Goal: Task Accomplishment & Management: Use online tool/utility

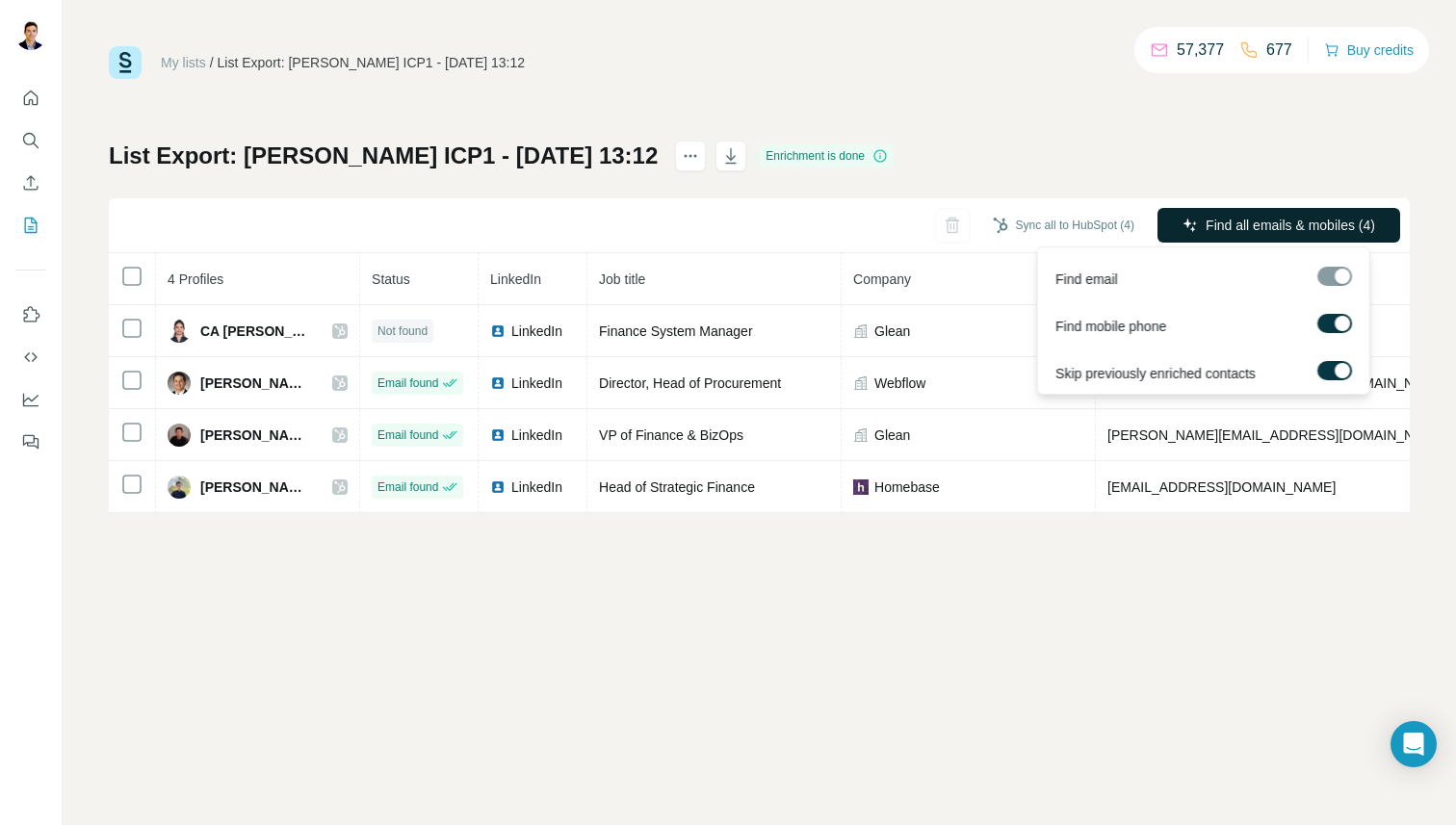
click at [1257, 219] on span "Find all emails & mobiles (4)" at bounding box center [1290, 226] width 169 height 20
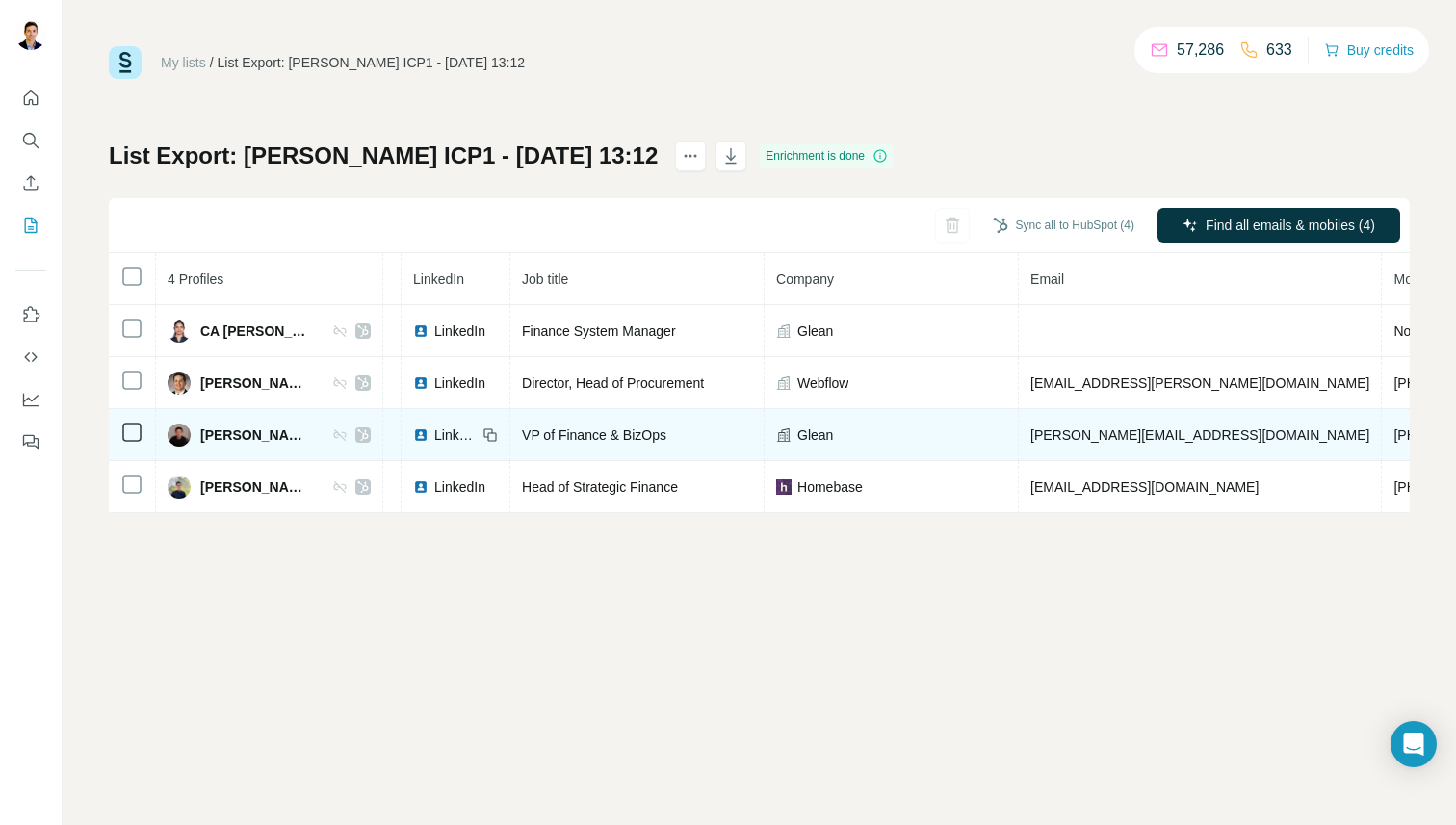
scroll to position [0, 112]
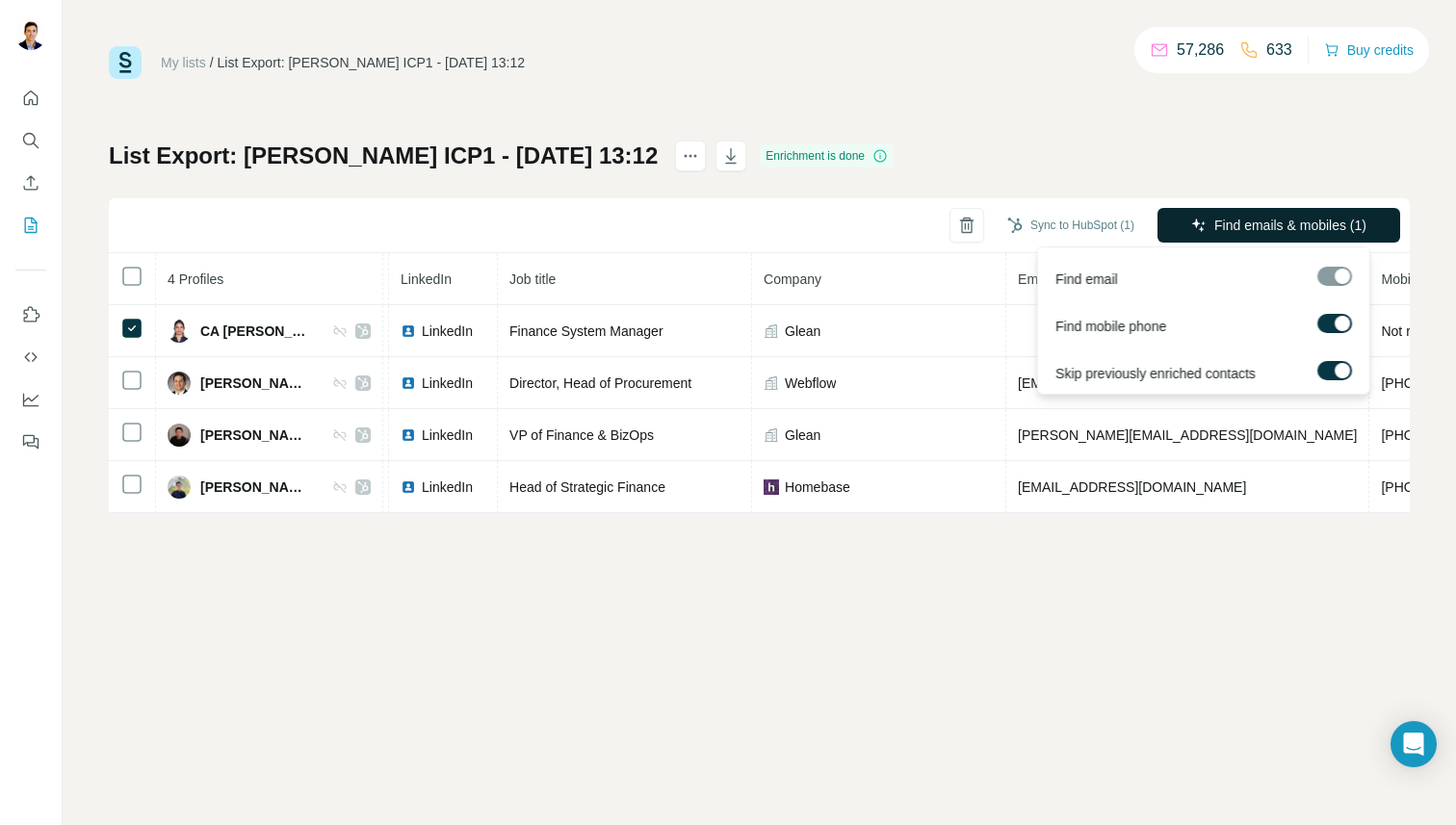
click at [1249, 212] on button "Find emails & mobiles (1)" at bounding box center [1279, 225] width 243 height 34
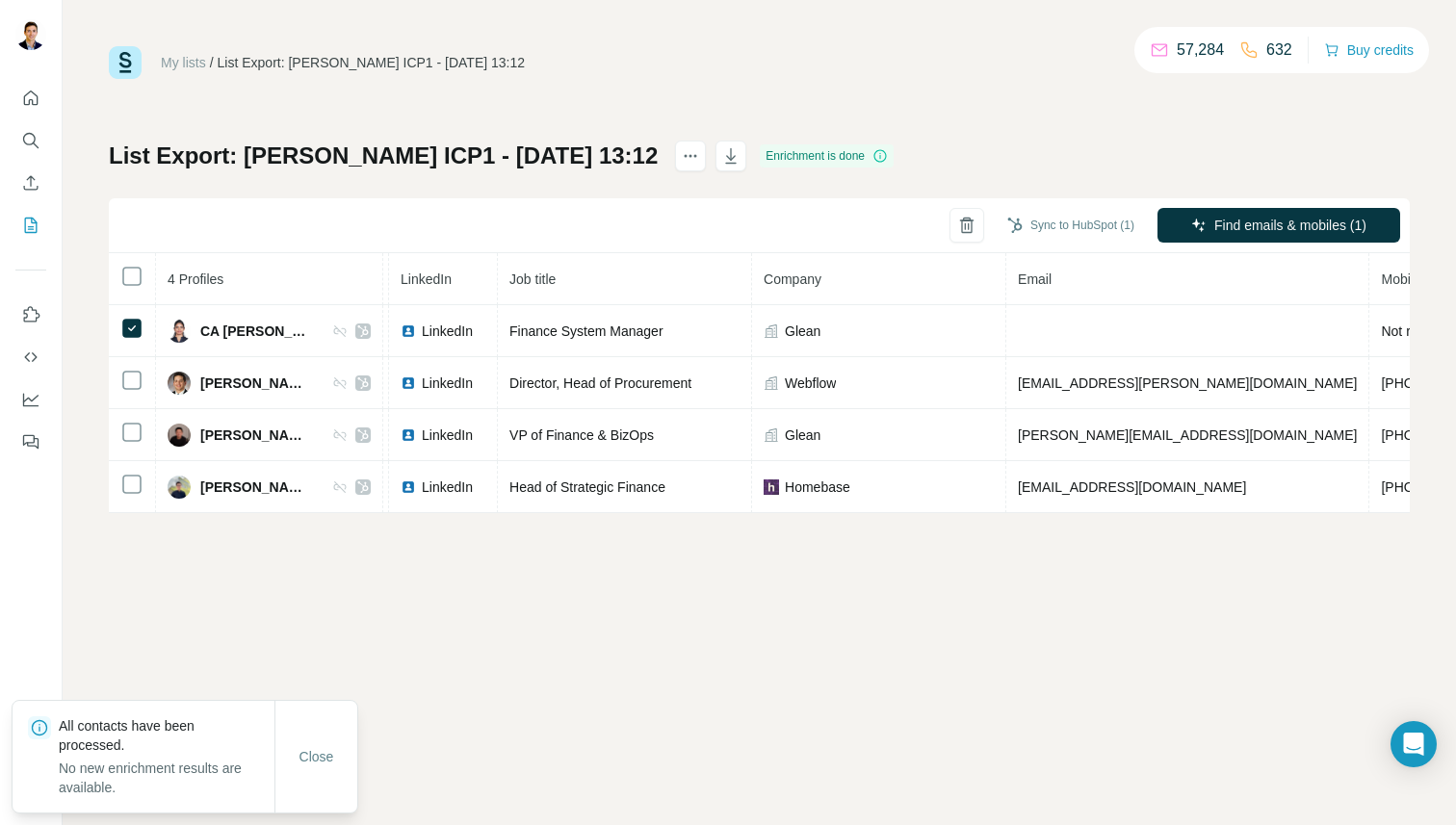
click at [1047, 142] on div "List Export: Khosla ICP1 - 18/08/2025 13:12 Enrichment is done Sync to HubSpot …" at bounding box center [759, 326] width 1301 height 372
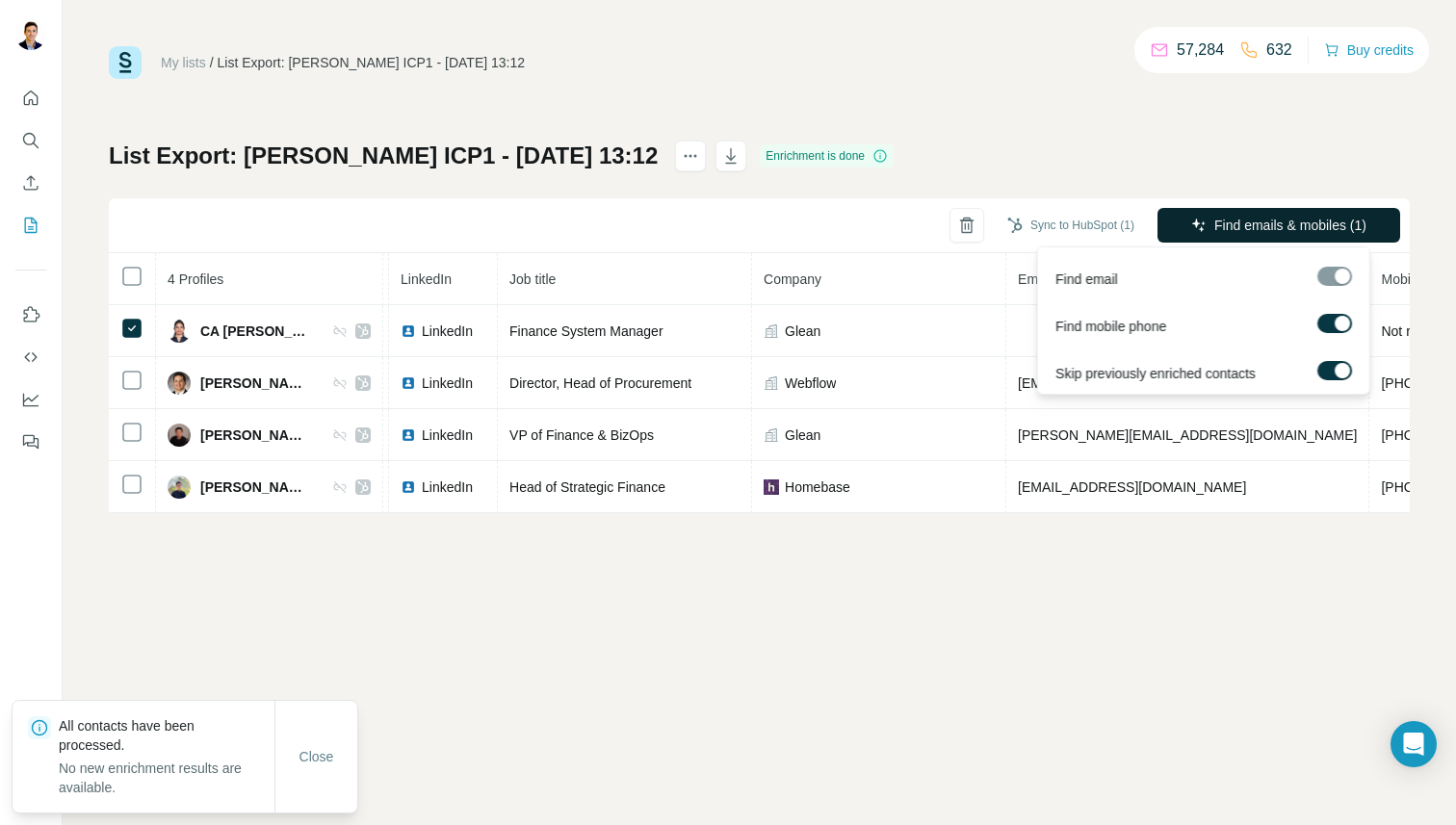
click at [1264, 211] on button "Find emails & mobiles (1)" at bounding box center [1279, 225] width 243 height 34
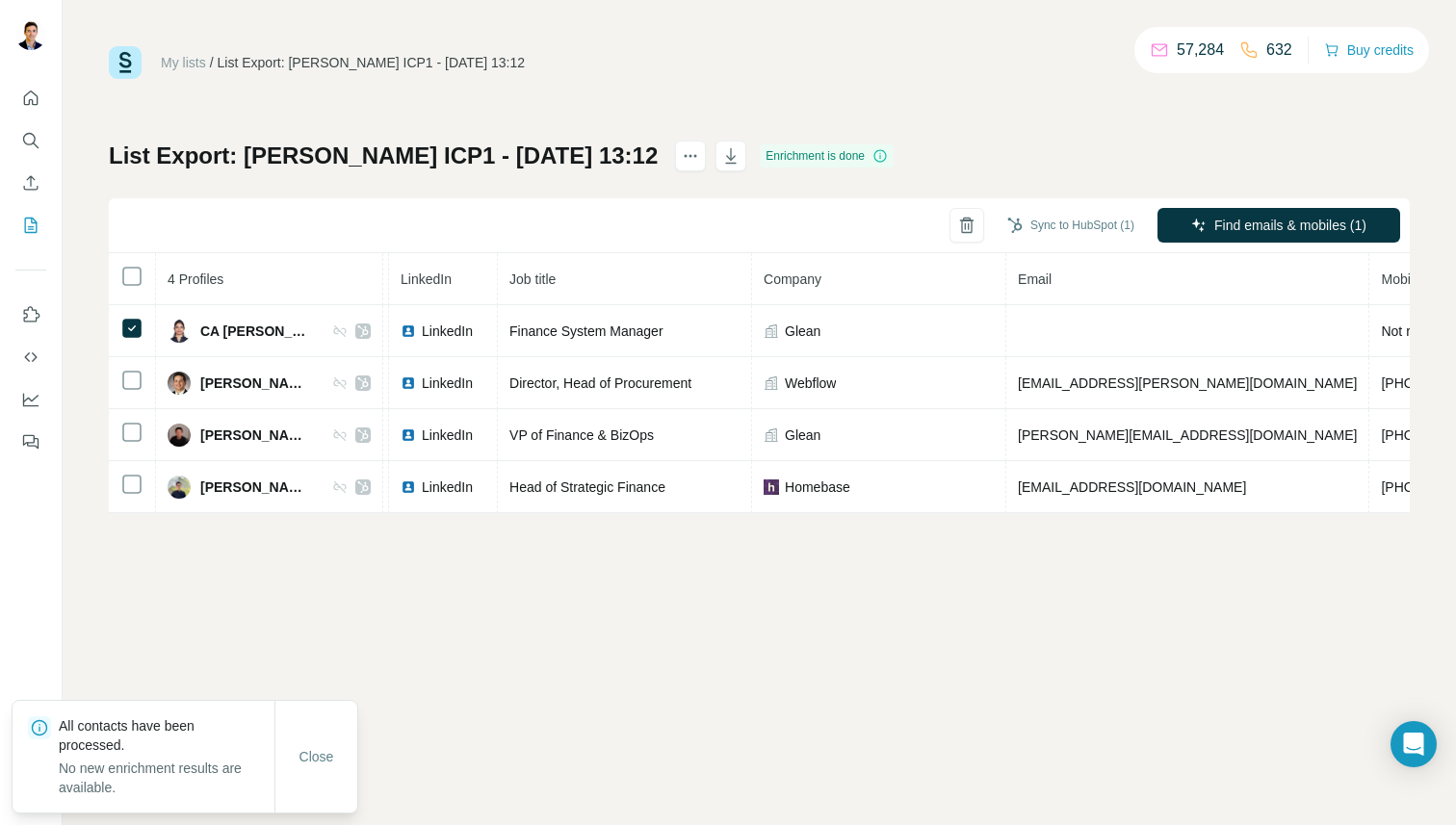
click at [1104, 136] on div "My lists / List Export: Khosla ICP1 - 18/08/2025 13:12 57,284 632 Buy credits L…" at bounding box center [759, 280] width 1301 height 467
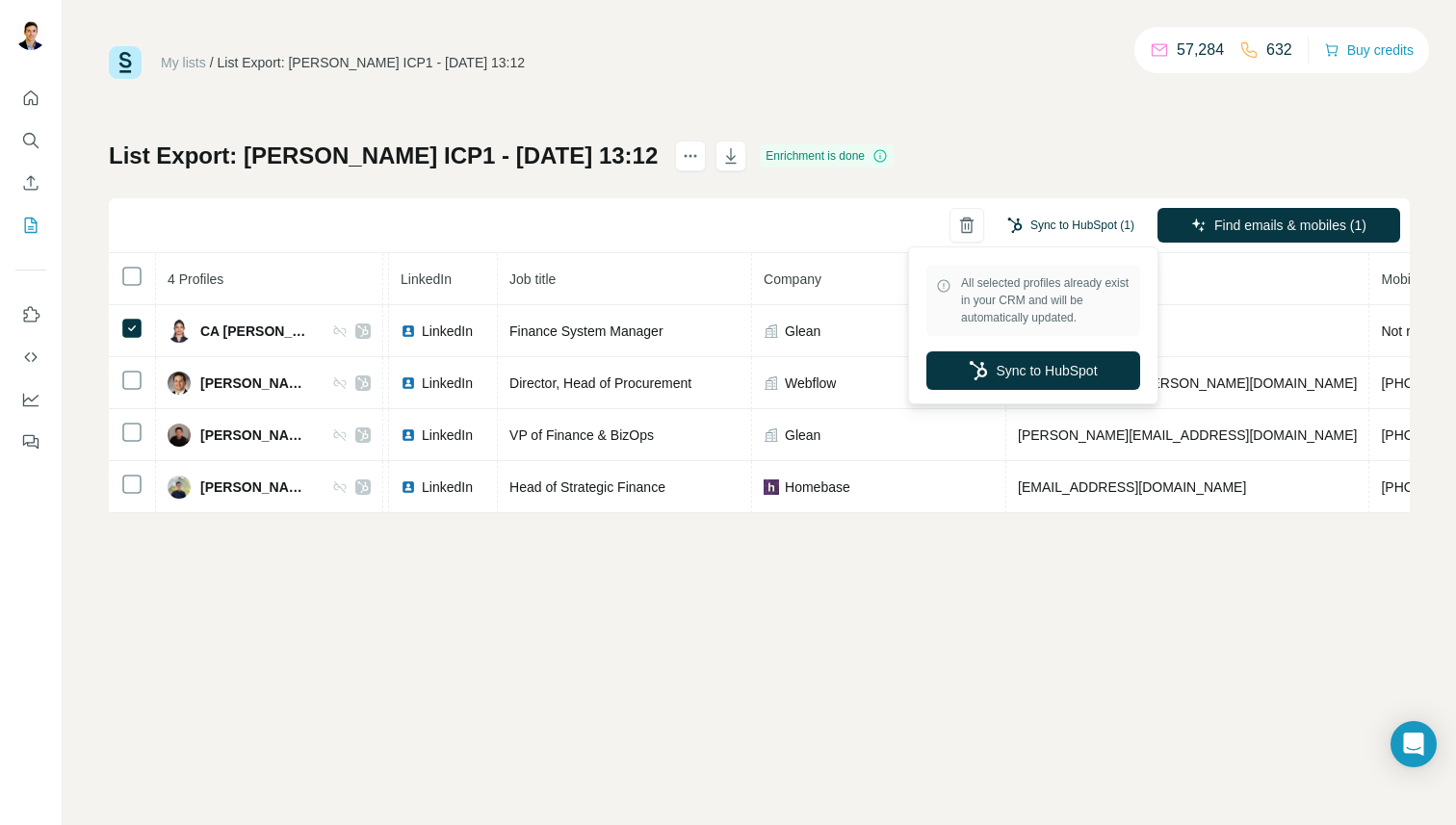
click at [1101, 223] on button "Sync to HubSpot (1)" at bounding box center [1071, 226] width 154 height 29
click at [1086, 354] on button "Sync to HubSpot" at bounding box center [1033, 369] width 214 height 38
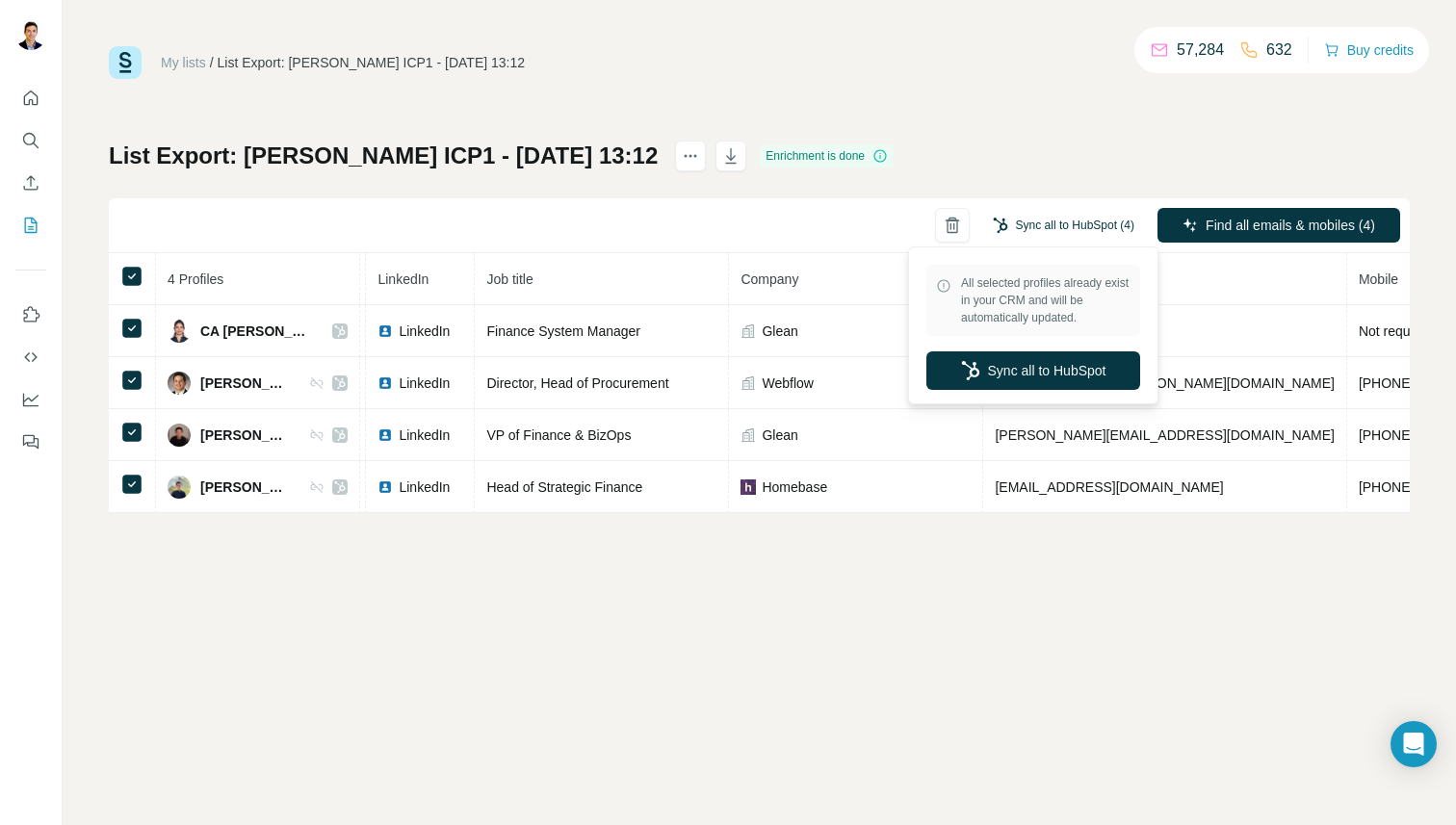
click at [1081, 215] on button "Sync all to HubSpot (4)" at bounding box center [1063, 226] width 168 height 29
click at [1055, 371] on button "Sync all to HubSpot" at bounding box center [1033, 369] width 214 height 38
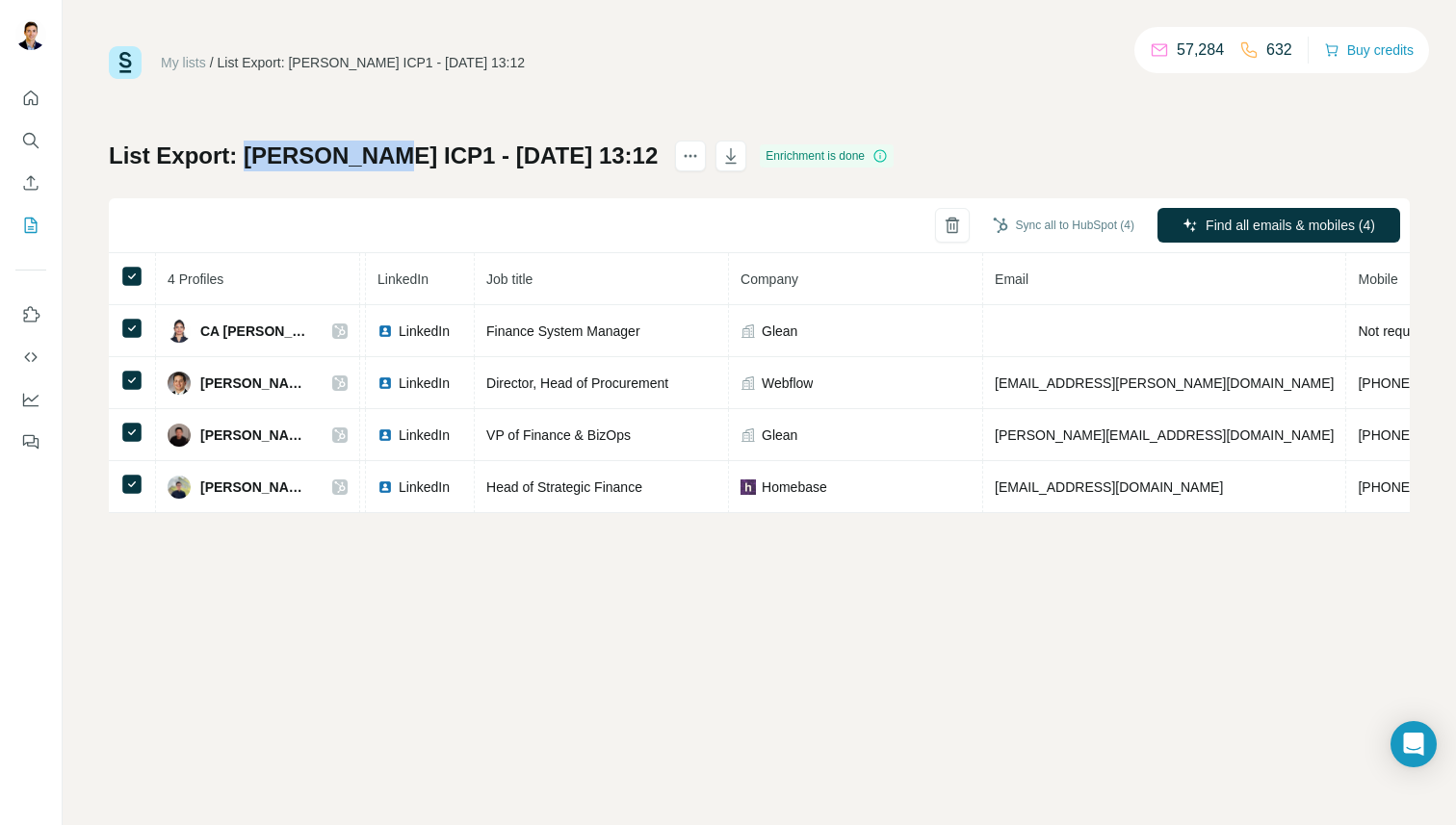
drag, startPoint x: 244, startPoint y: 157, endPoint x: 370, endPoint y: 161, distance: 126.1
click at [370, 161] on h1 "List Export: Khosla ICP1 - 18/08/2025 13:12" at bounding box center [382, 156] width 549 height 31
copy h1 "Khosla ICP1"
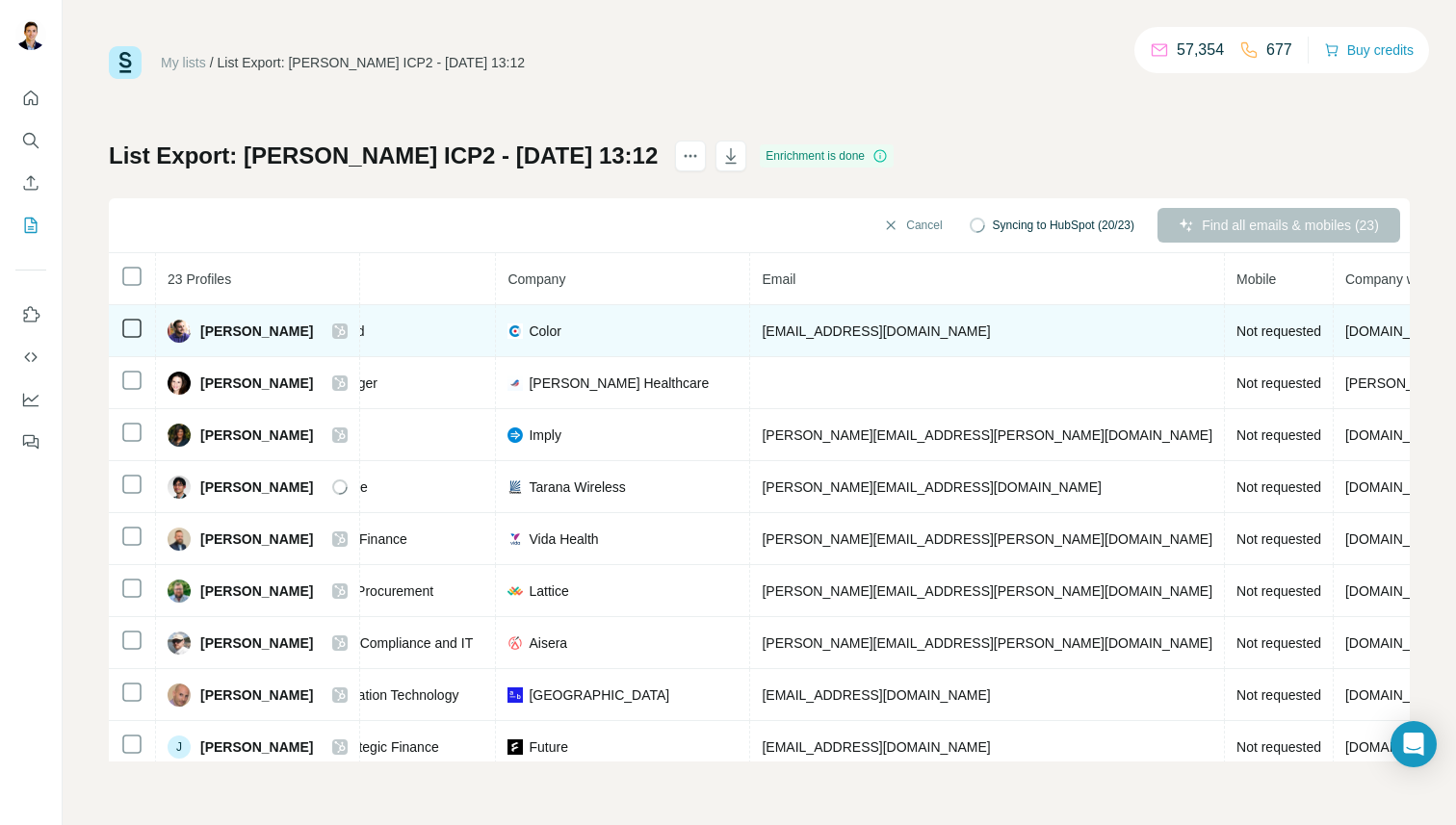
scroll to position [0, 355]
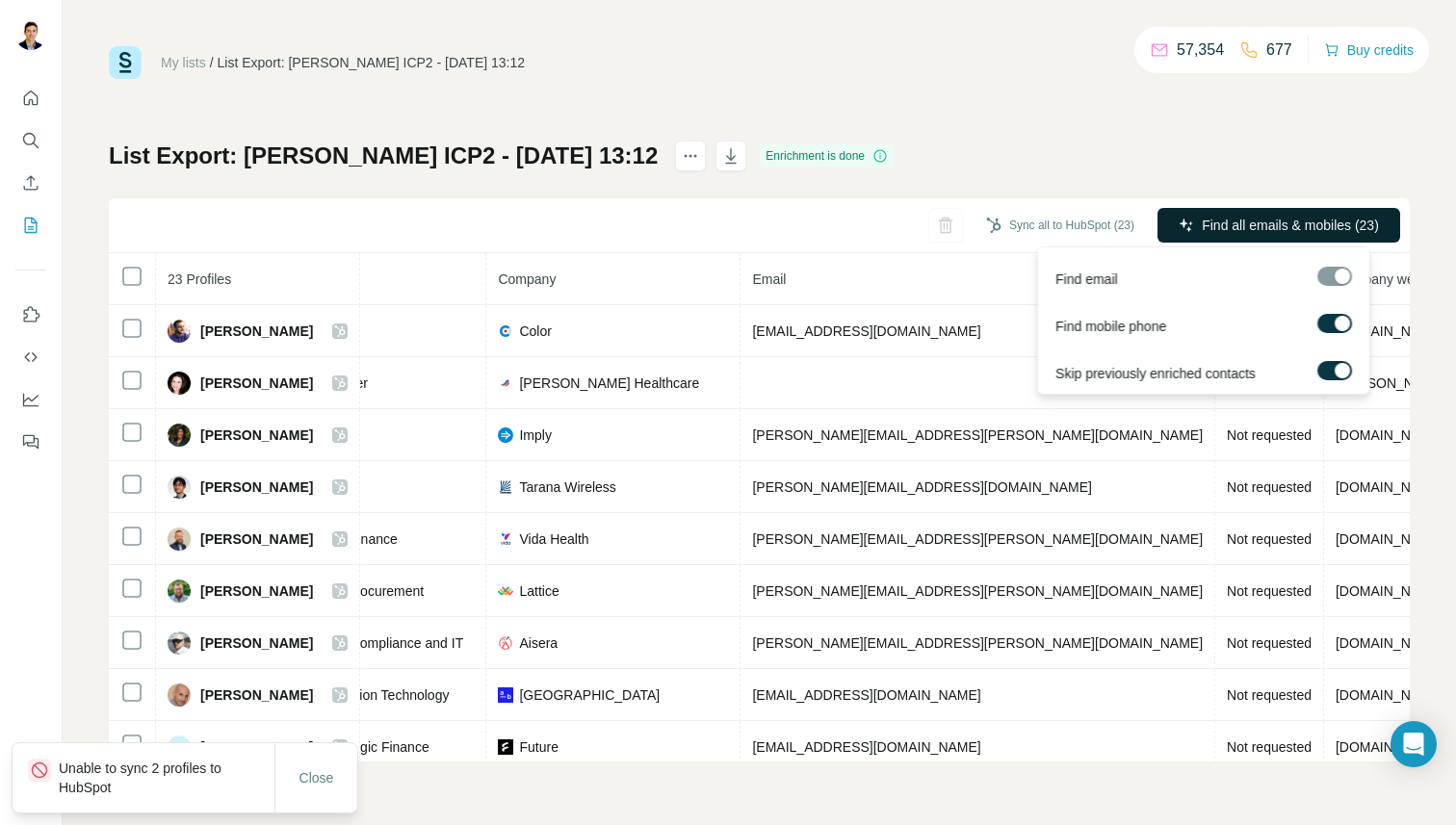
click at [1253, 224] on span "Find all emails & mobiles (23)" at bounding box center [1290, 226] width 177 height 20
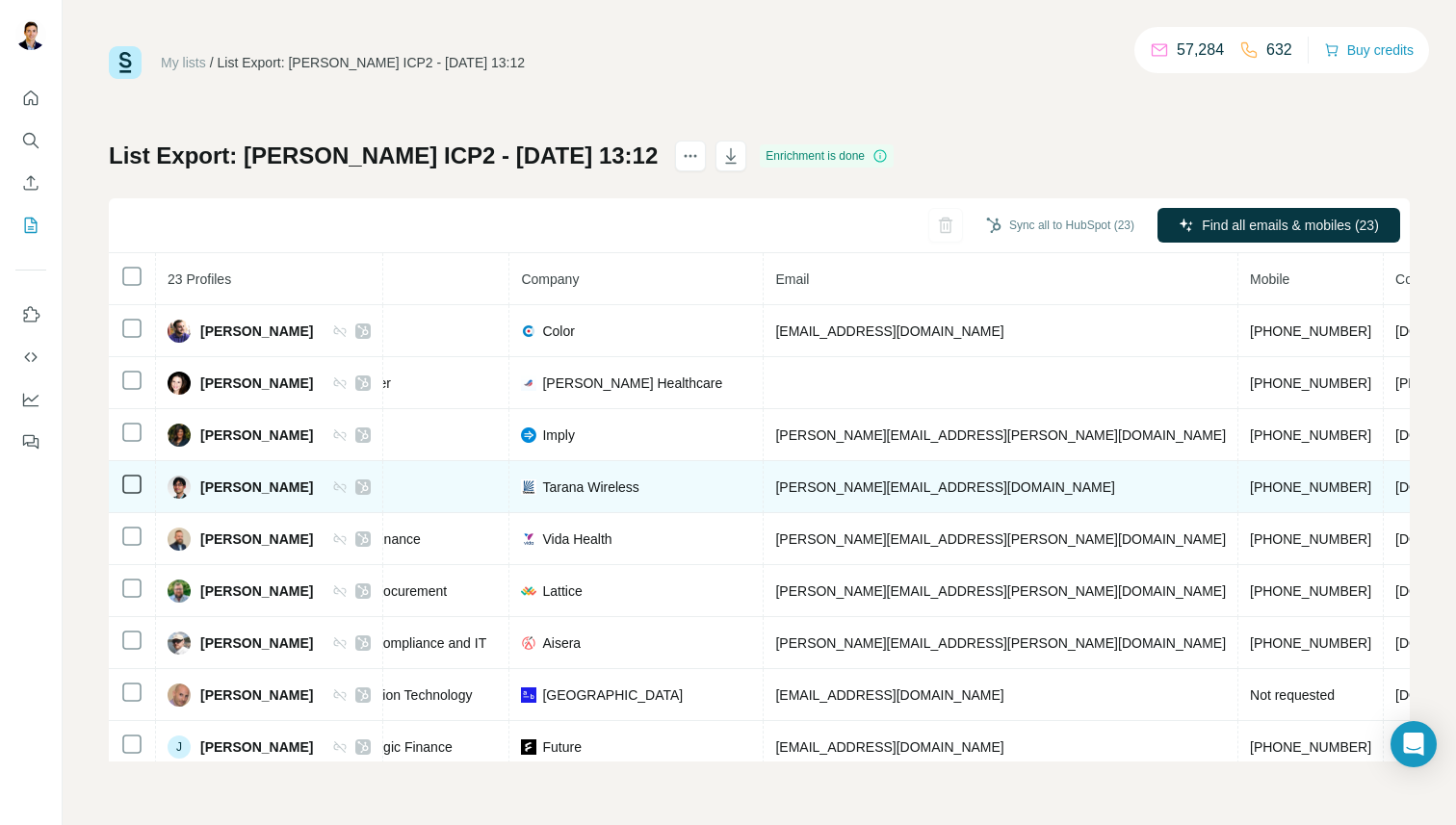
scroll to position [0, 405]
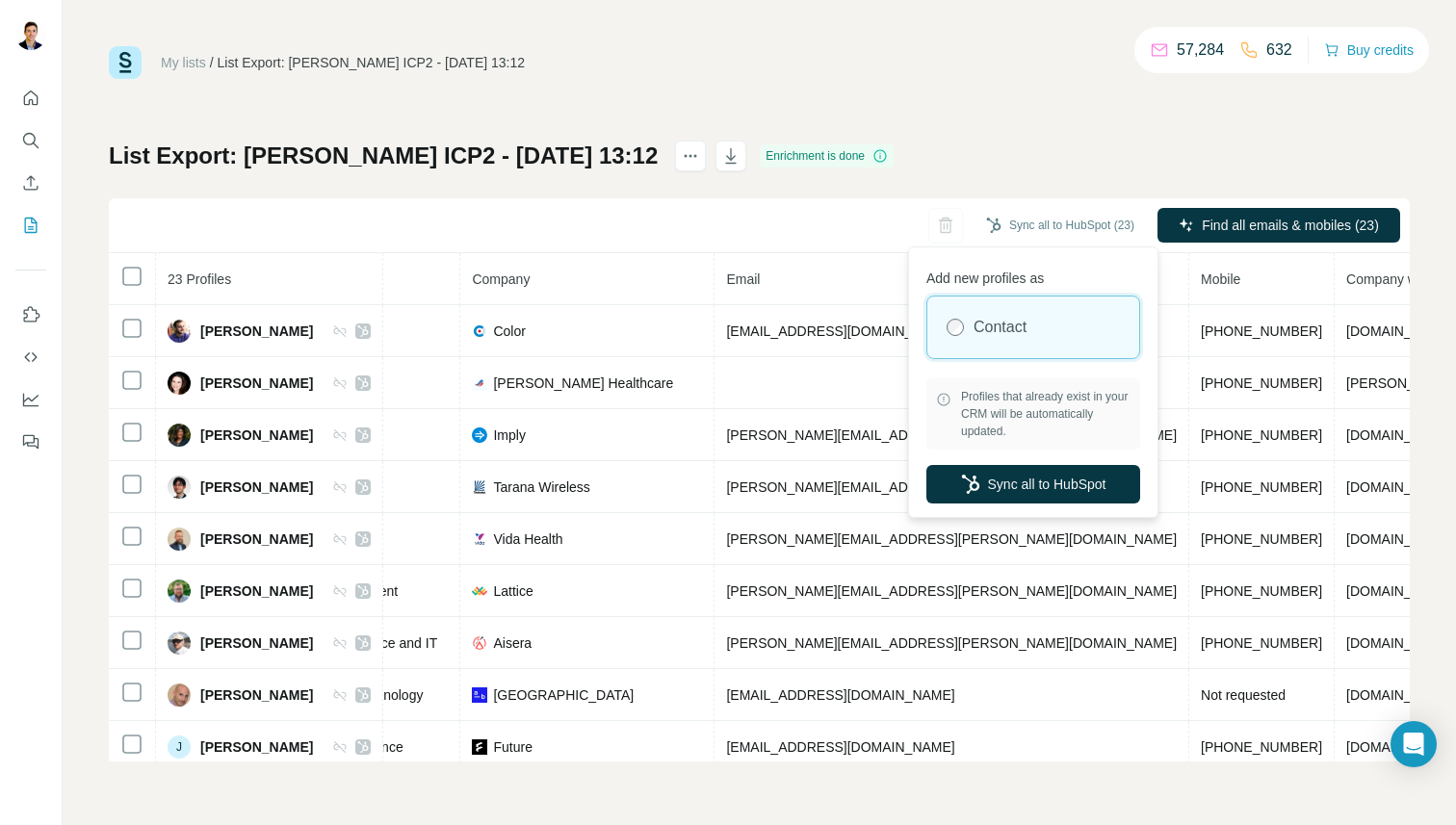
click at [1044, 208] on div "Sync all to HubSpot (23)" at bounding box center [1059, 225] width 175 height 34
click at [1057, 472] on button "Sync all to HubSpot" at bounding box center [1033, 484] width 214 height 38
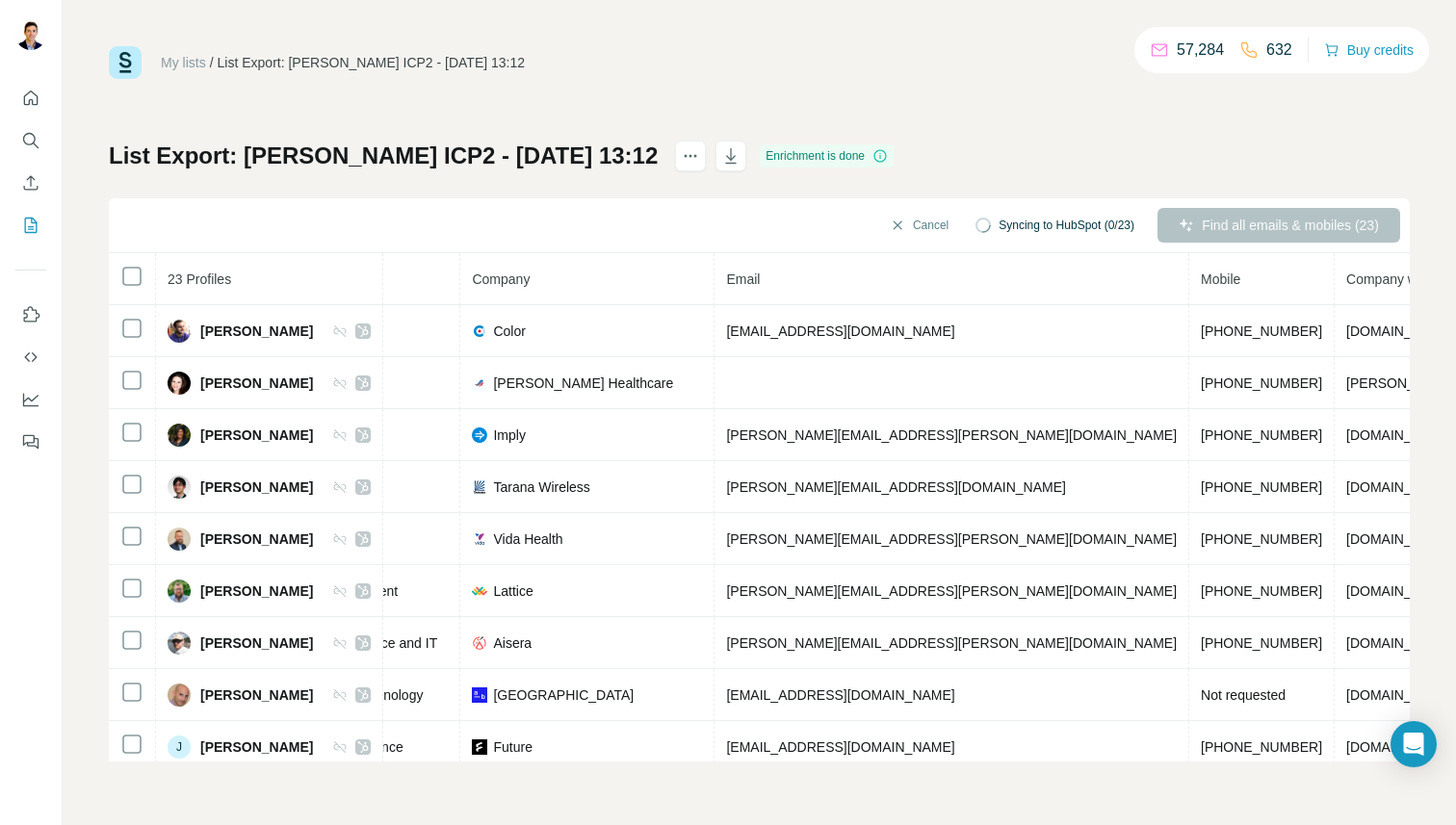
scroll to position [0, 381]
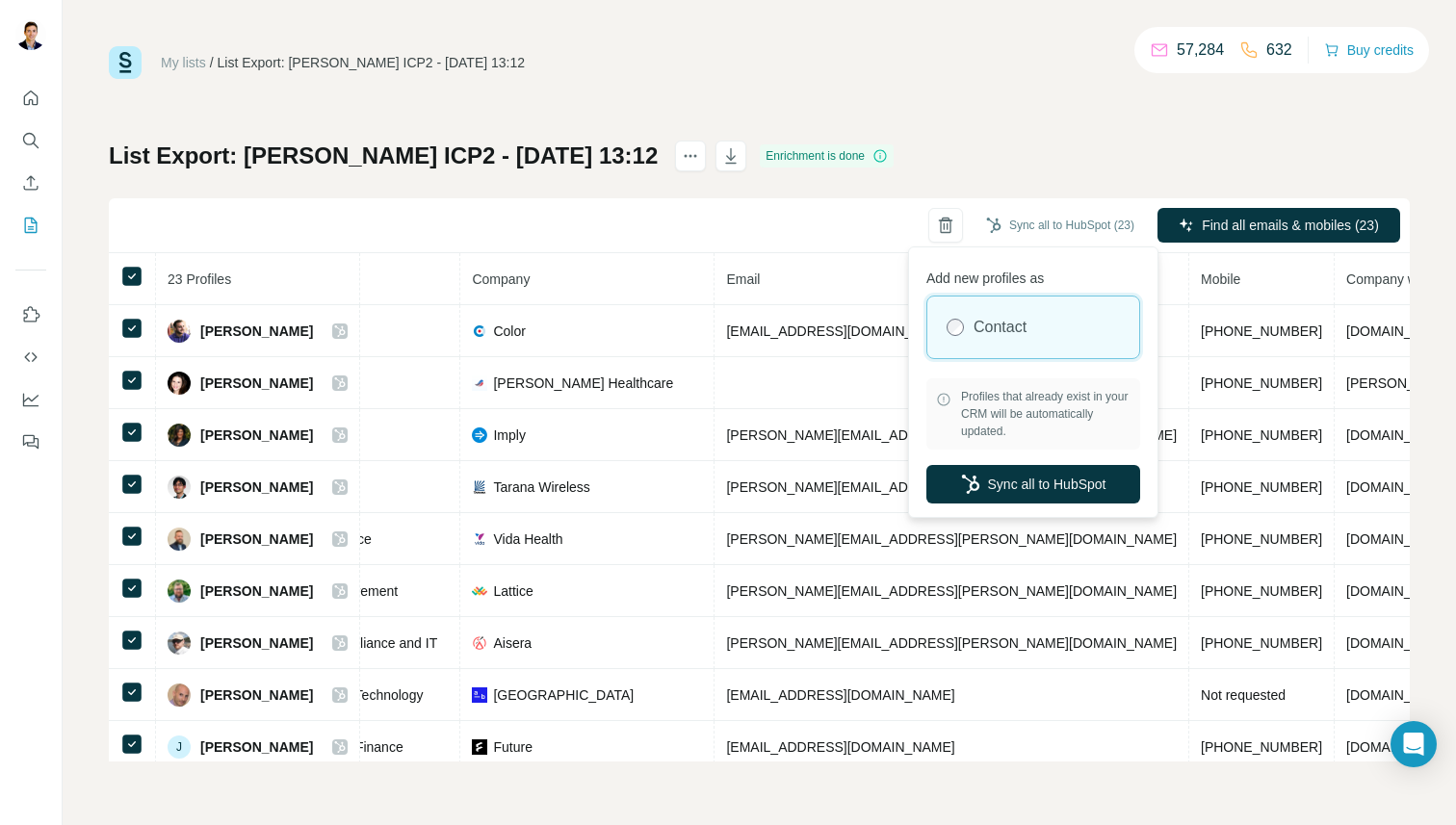
click at [1068, 208] on div "Sync all to HubSpot (23)" at bounding box center [1059, 225] width 175 height 34
click at [1072, 483] on button "Sync all to HubSpot" at bounding box center [1033, 484] width 214 height 38
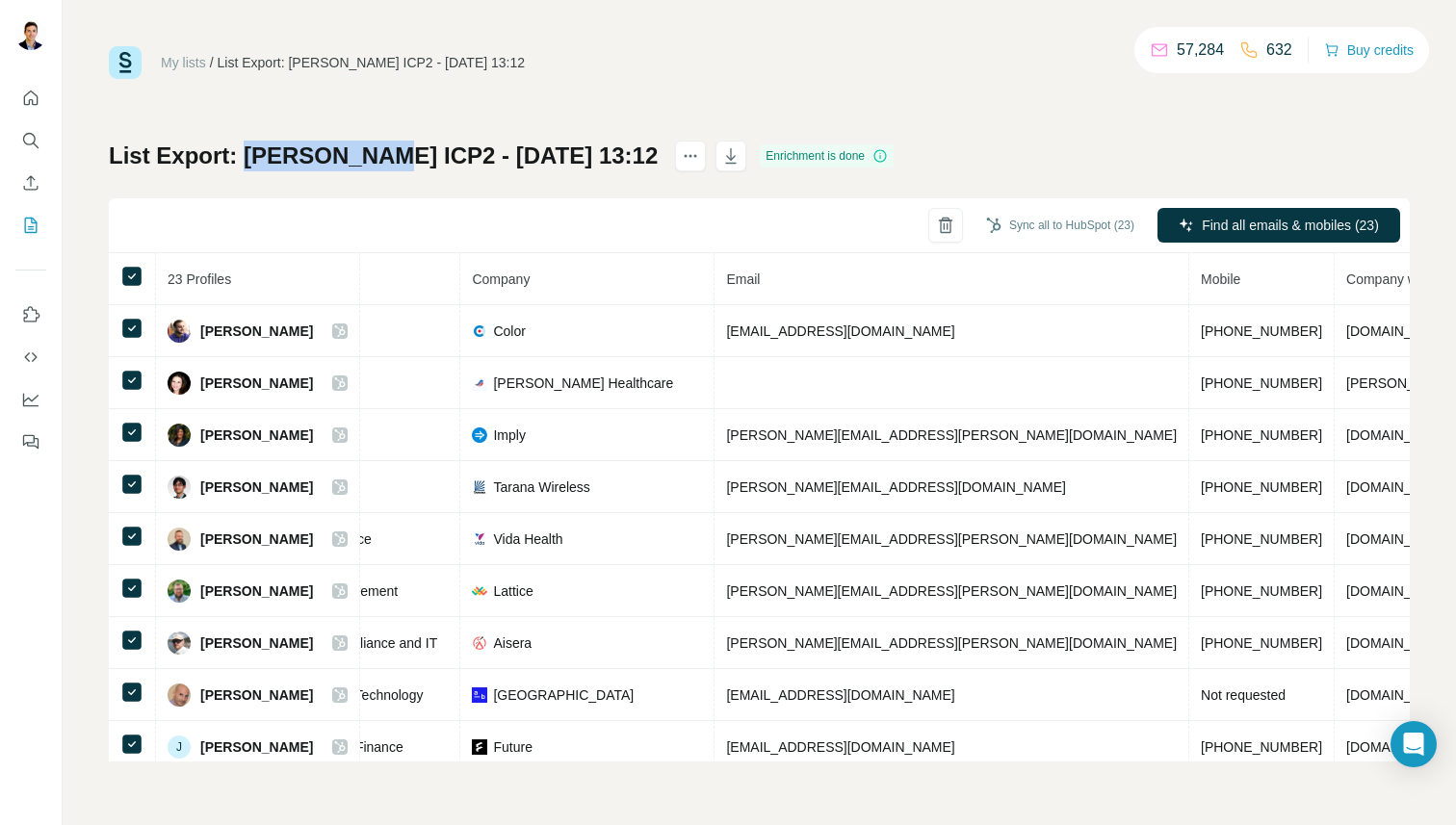
drag, startPoint x: 245, startPoint y: 150, endPoint x: 372, endPoint y: 158, distance: 127.3
click at [372, 158] on h1 "List Export: Khosla ICP2 - 18/08/2025 13:12" at bounding box center [382, 156] width 549 height 31
copy h1 "Khosla ICP2"
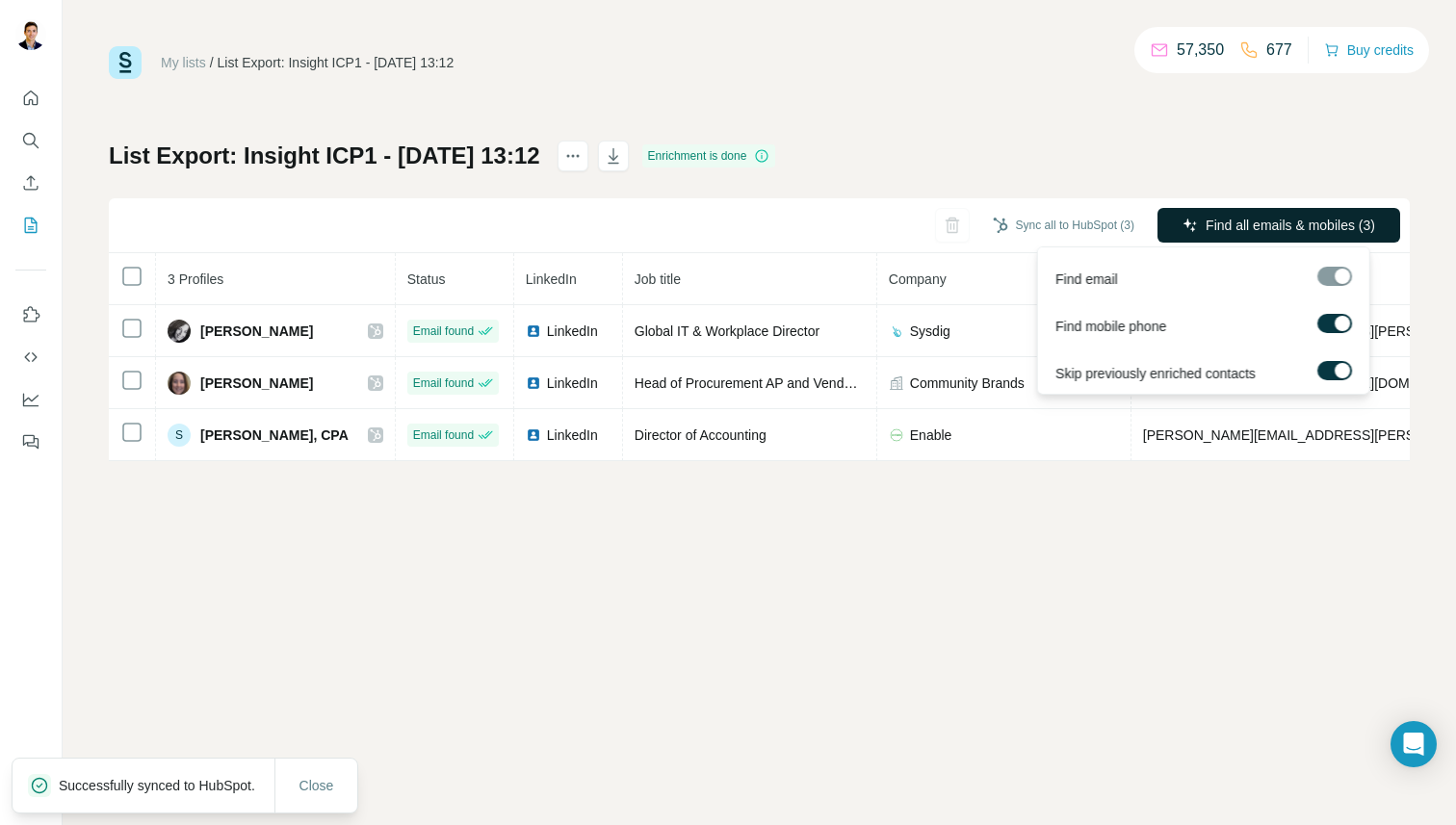
click at [1257, 223] on span "Find all emails & mobiles (3)" at bounding box center [1290, 226] width 169 height 20
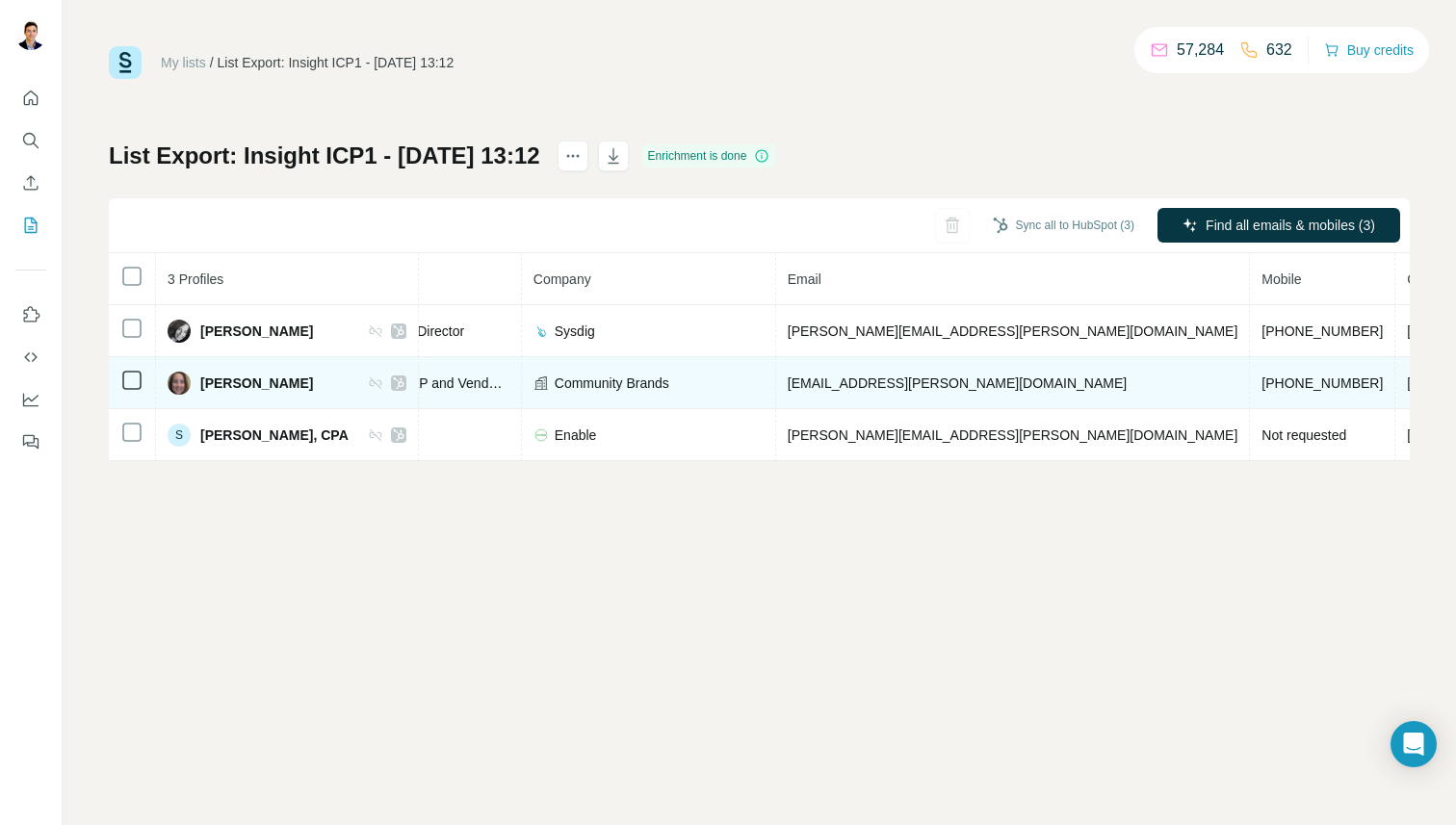
scroll to position [0, 392]
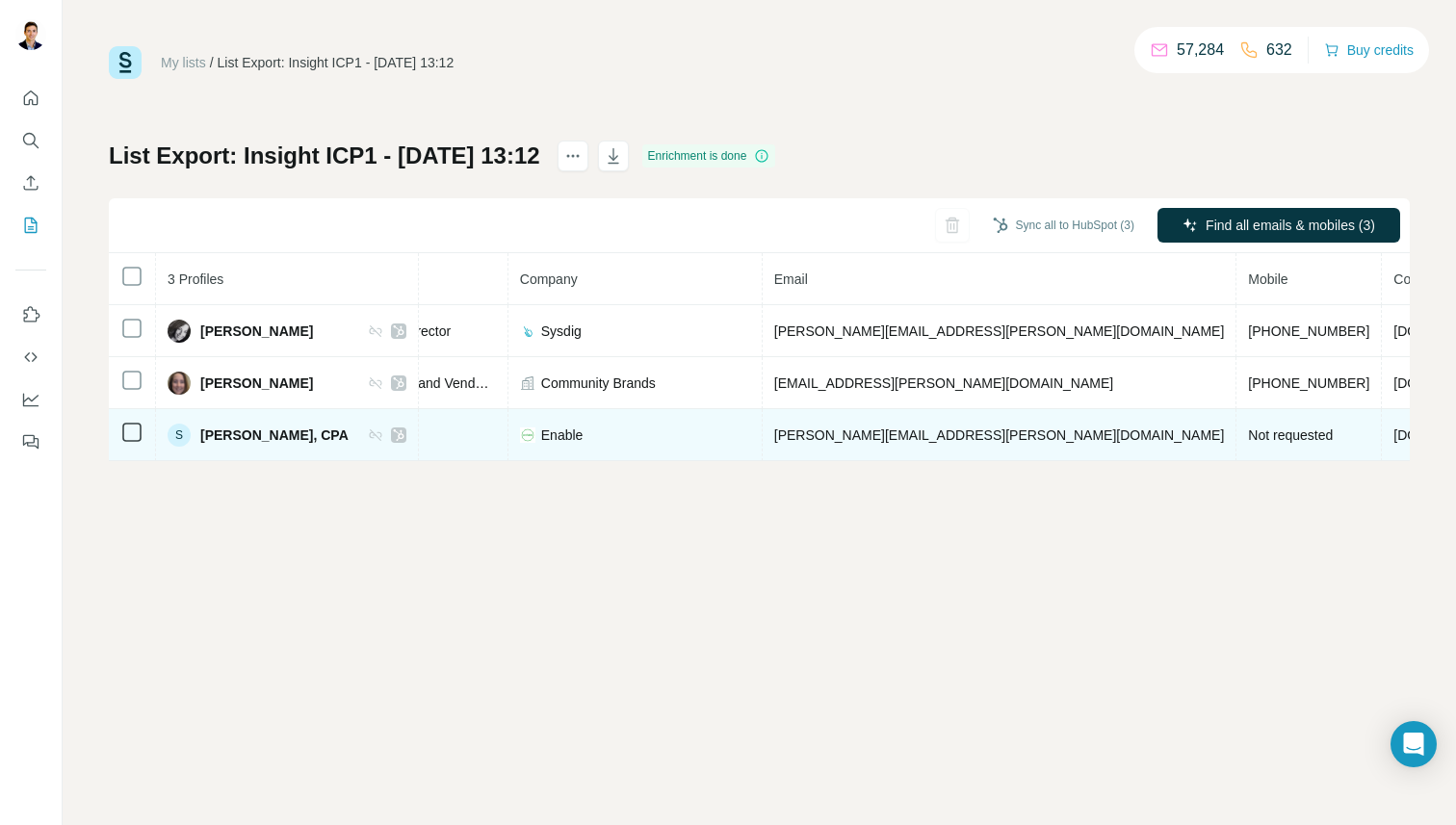
click at [1248, 439] on span "Not requested" at bounding box center [1290, 435] width 85 height 16
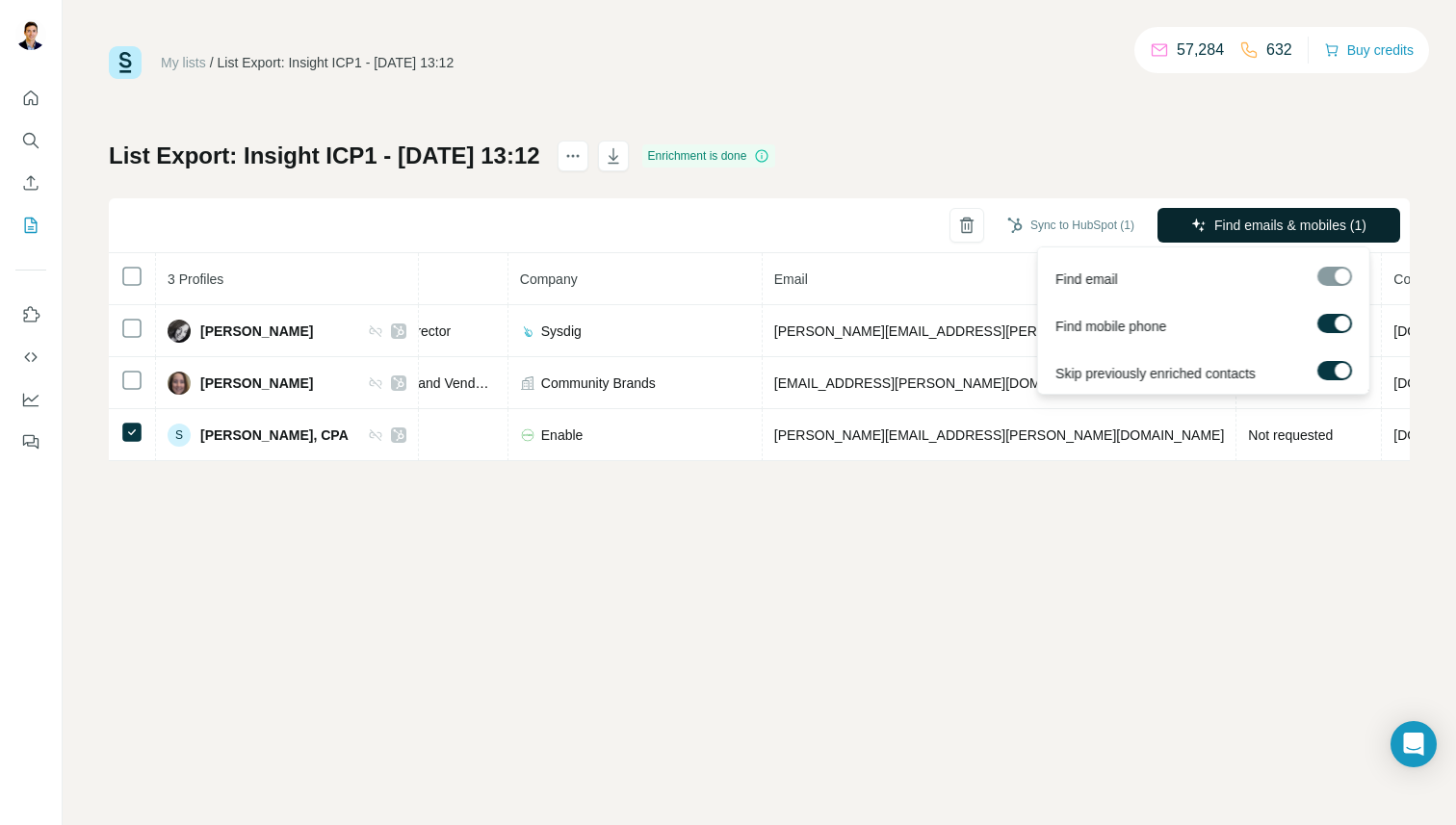
click at [1245, 221] on span "Find emails & mobiles (1)" at bounding box center [1291, 226] width 153 height 20
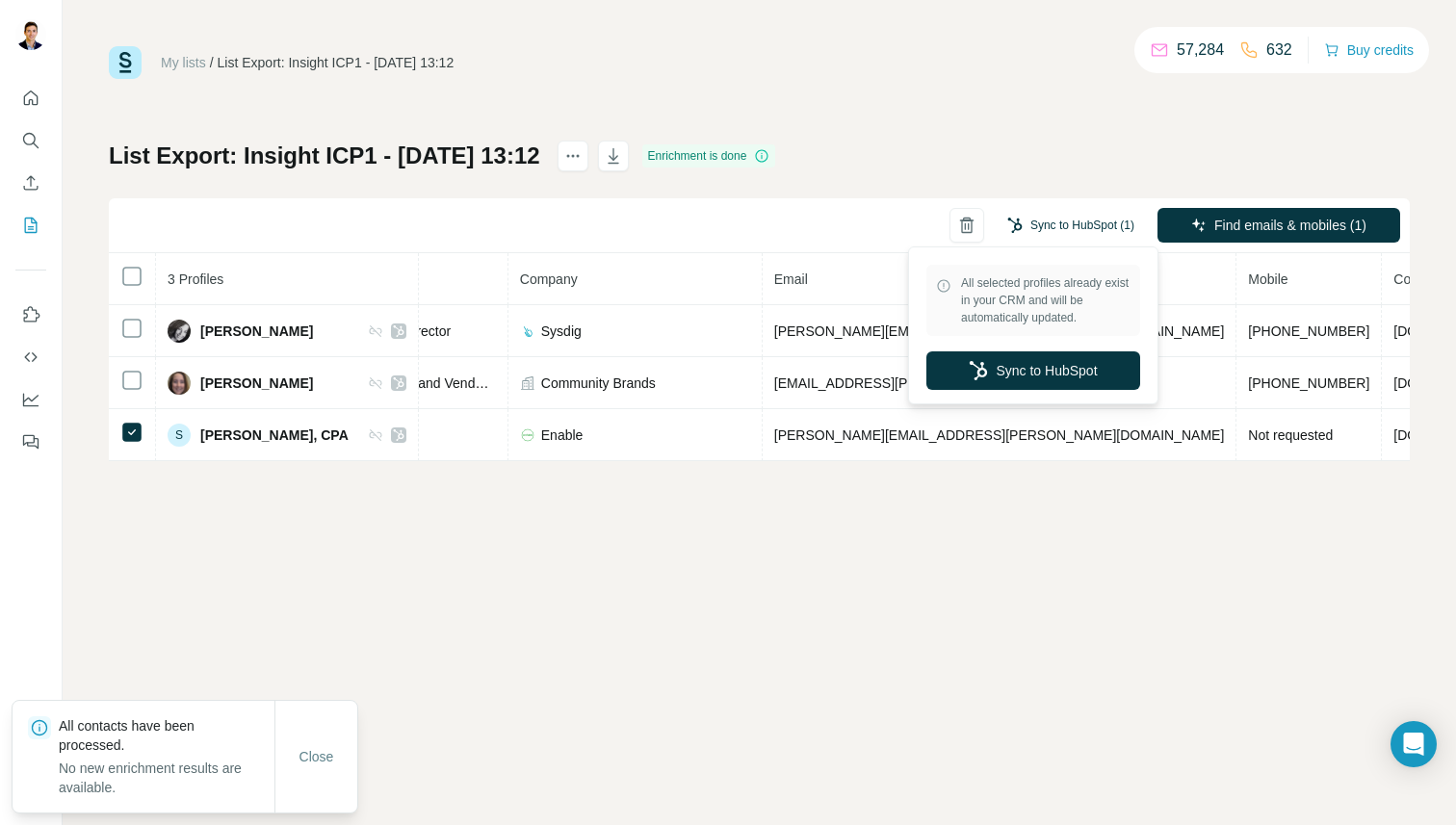
click at [1039, 232] on button "Sync to HubSpot (1)" at bounding box center [1071, 226] width 154 height 29
click at [1051, 376] on button "Sync to HubSpot" at bounding box center [1033, 369] width 214 height 38
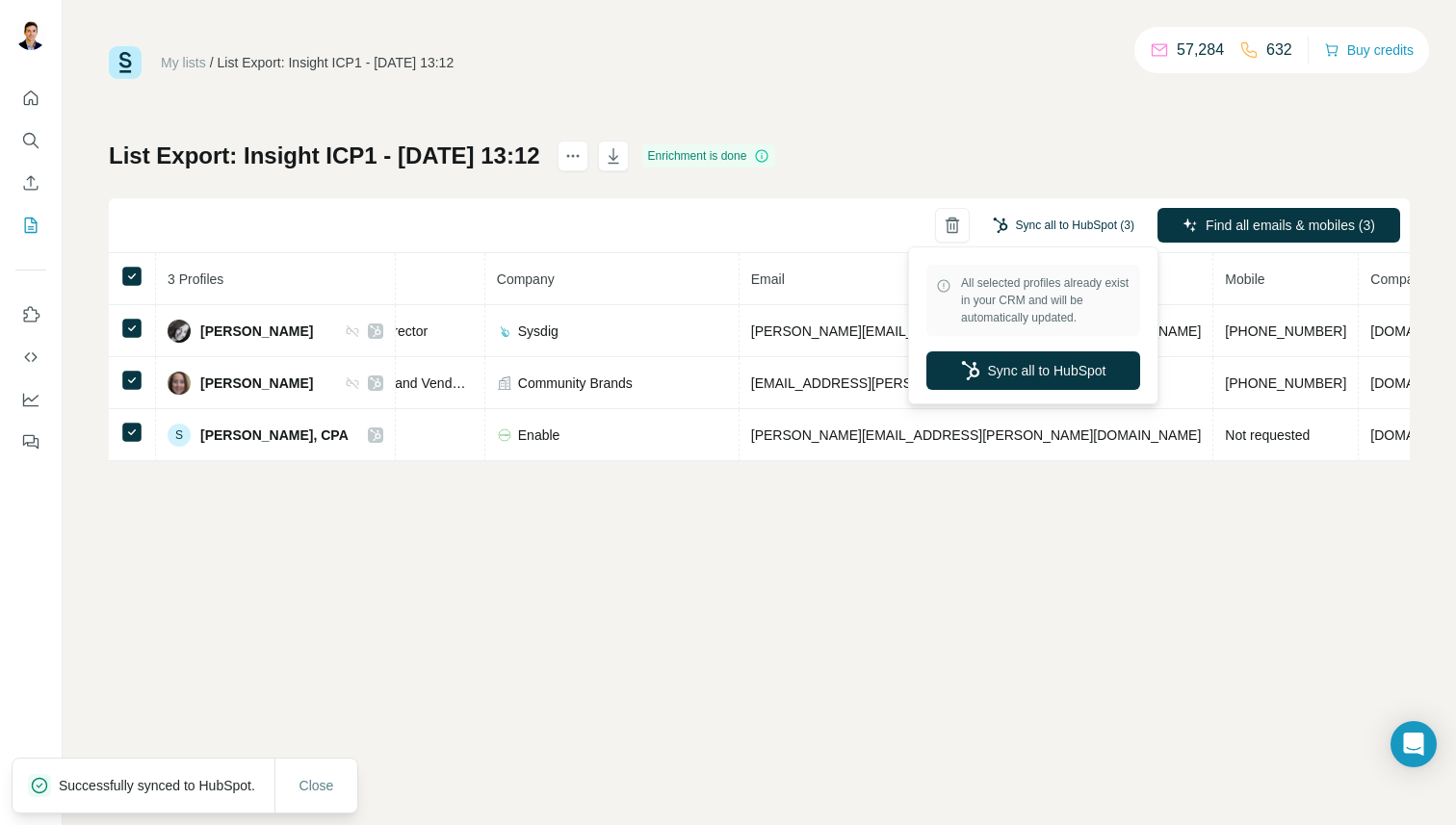
click at [1097, 213] on button "Sync all to HubSpot (3)" at bounding box center [1063, 226] width 168 height 29
click at [1061, 367] on button "Sync all to HubSpot" at bounding box center [1033, 369] width 214 height 38
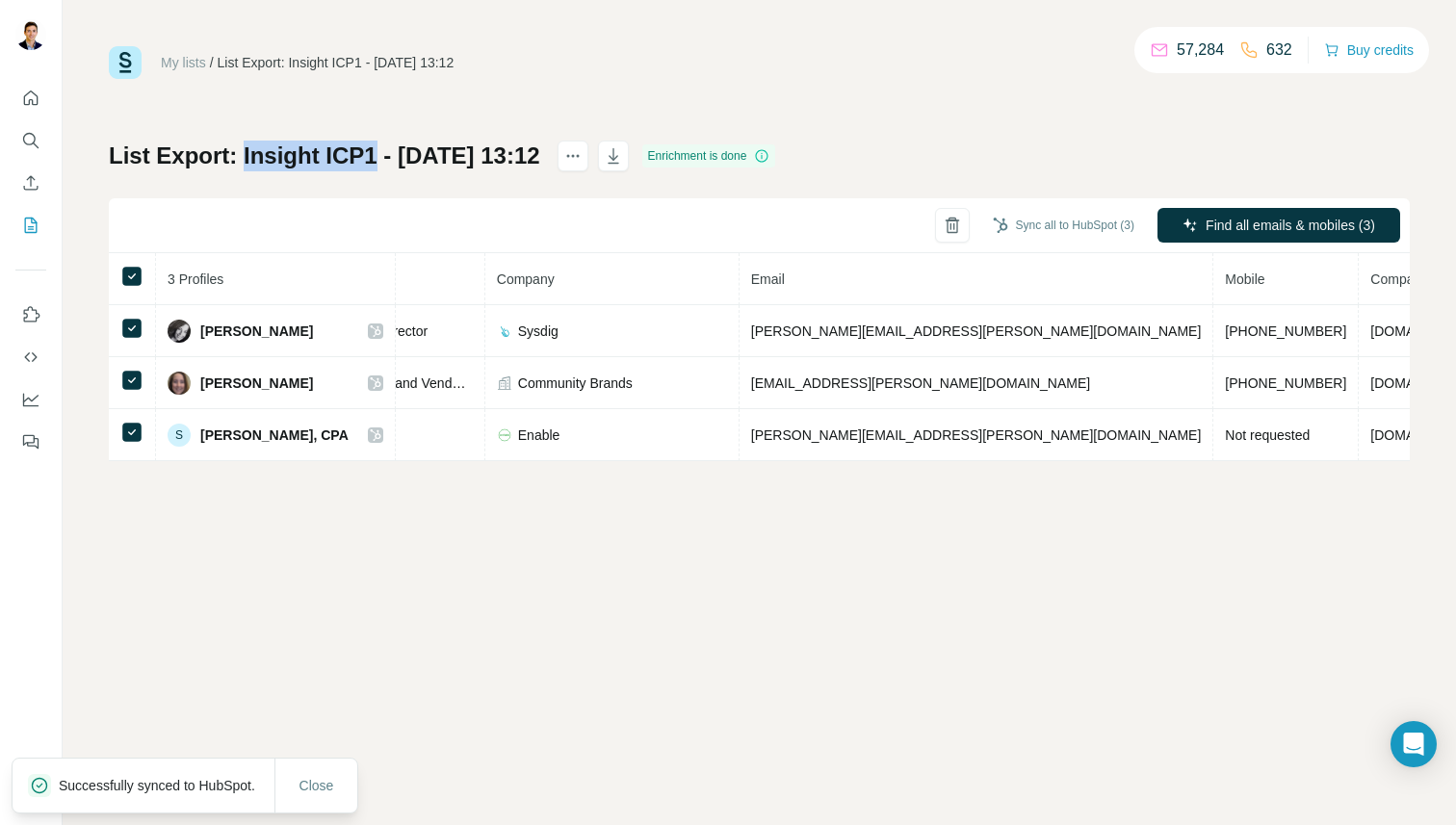
drag, startPoint x: 243, startPoint y: 156, endPoint x: 375, endPoint y: 161, distance: 132.1
click at [375, 161] on h1 "List Export: Insight ICP1 - 18/08/2025 13:12" at bounding box center [324, 156] width 431 height 31
copy h1 "Insight ICP1"
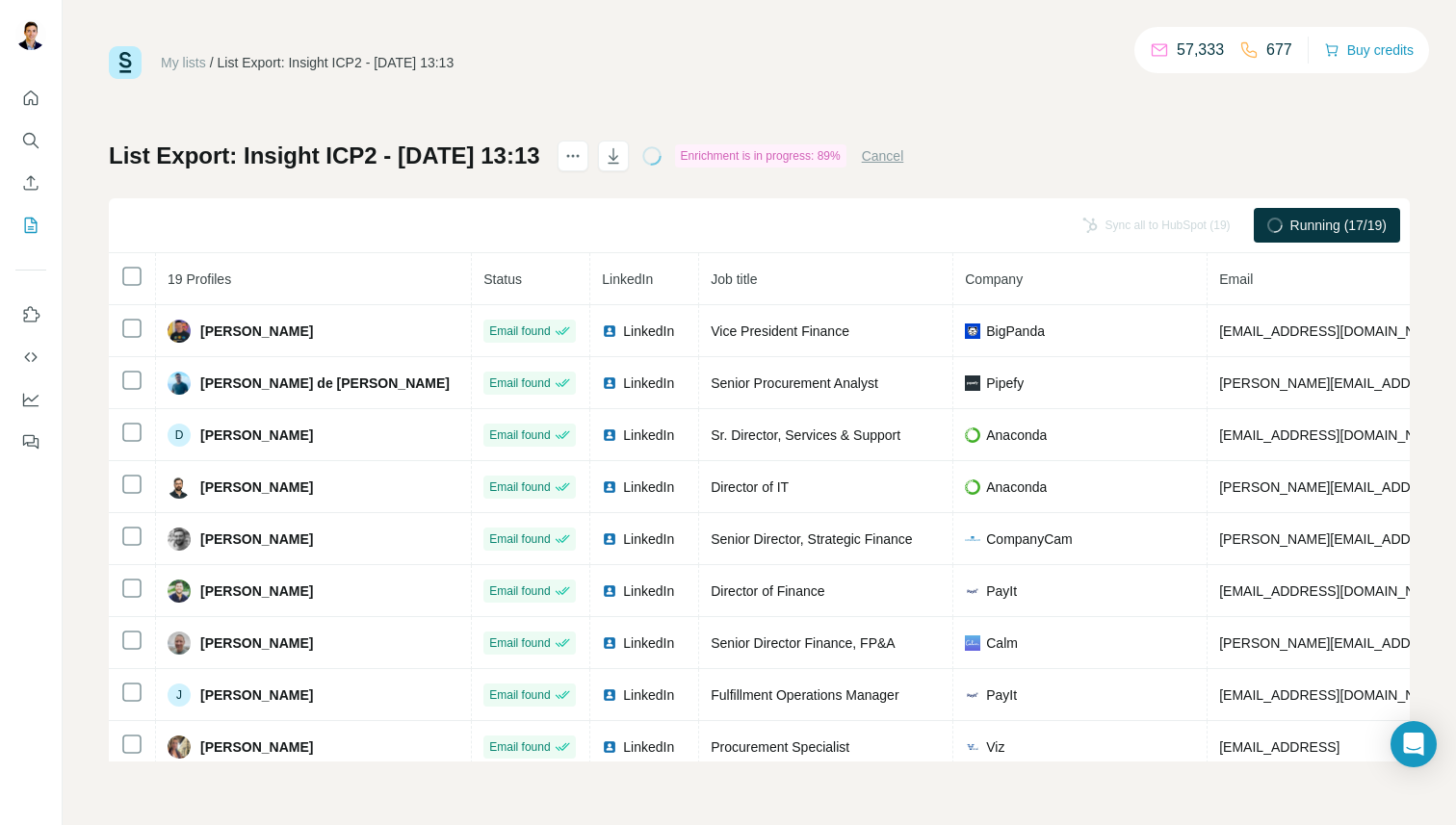
click at [119, 279] on th at bounding box center [132, 279] width 47 height 52
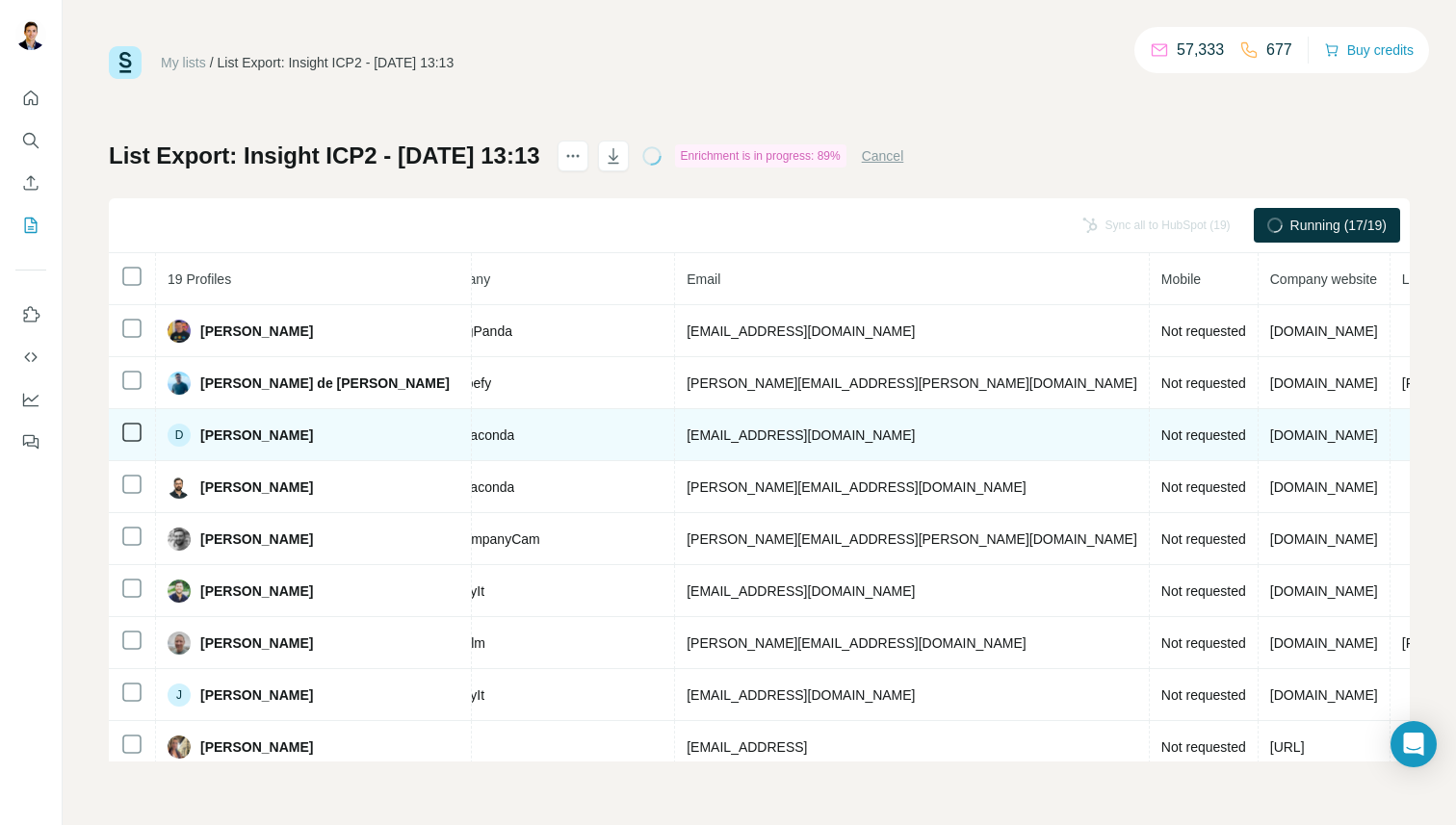
scroll to position [0, 564]
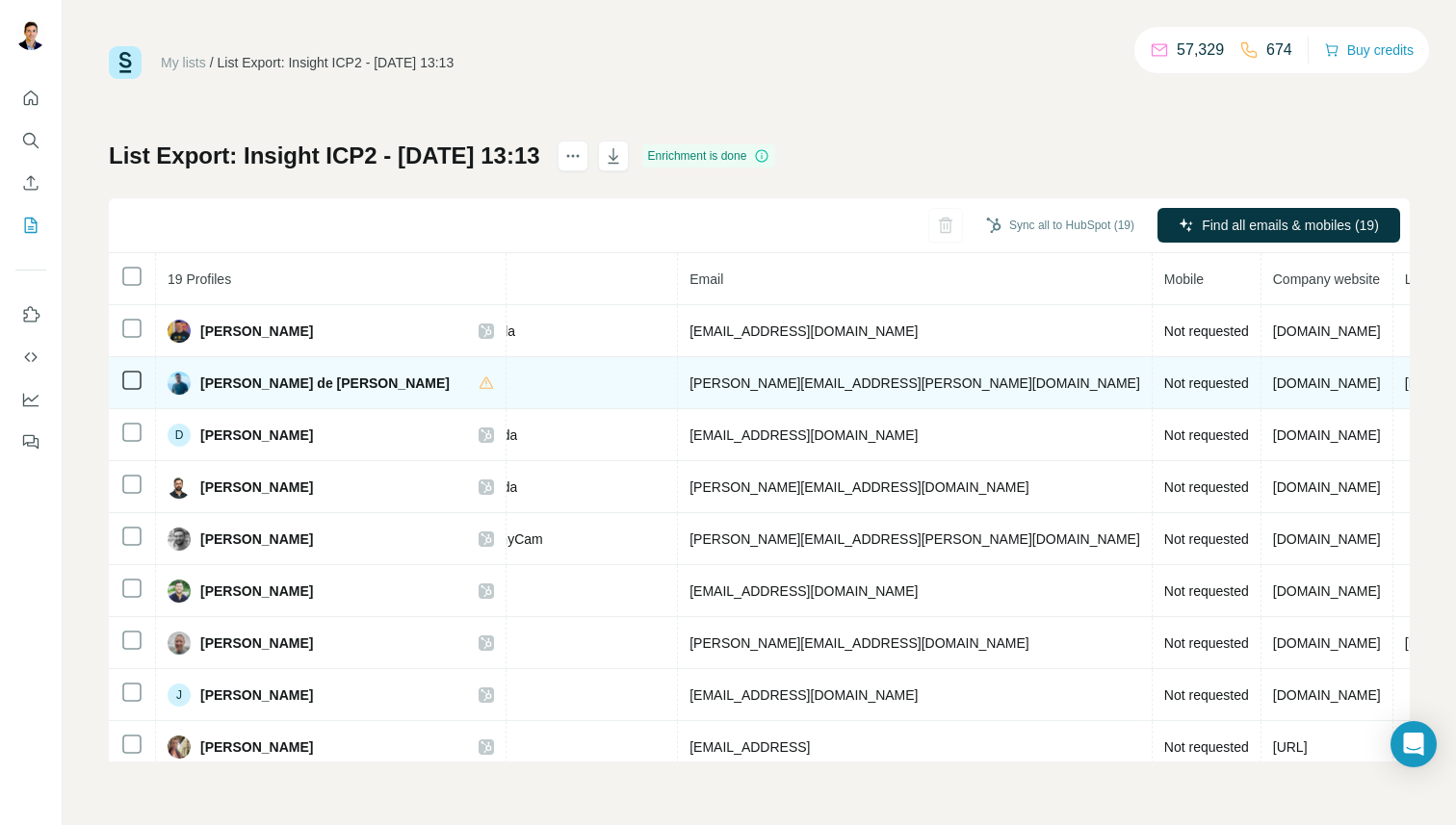
click at [472, 390] on div "[PERSON_NAME] de [PERSON_NAME]" at bounding box center [331, 383] width 327 height 23
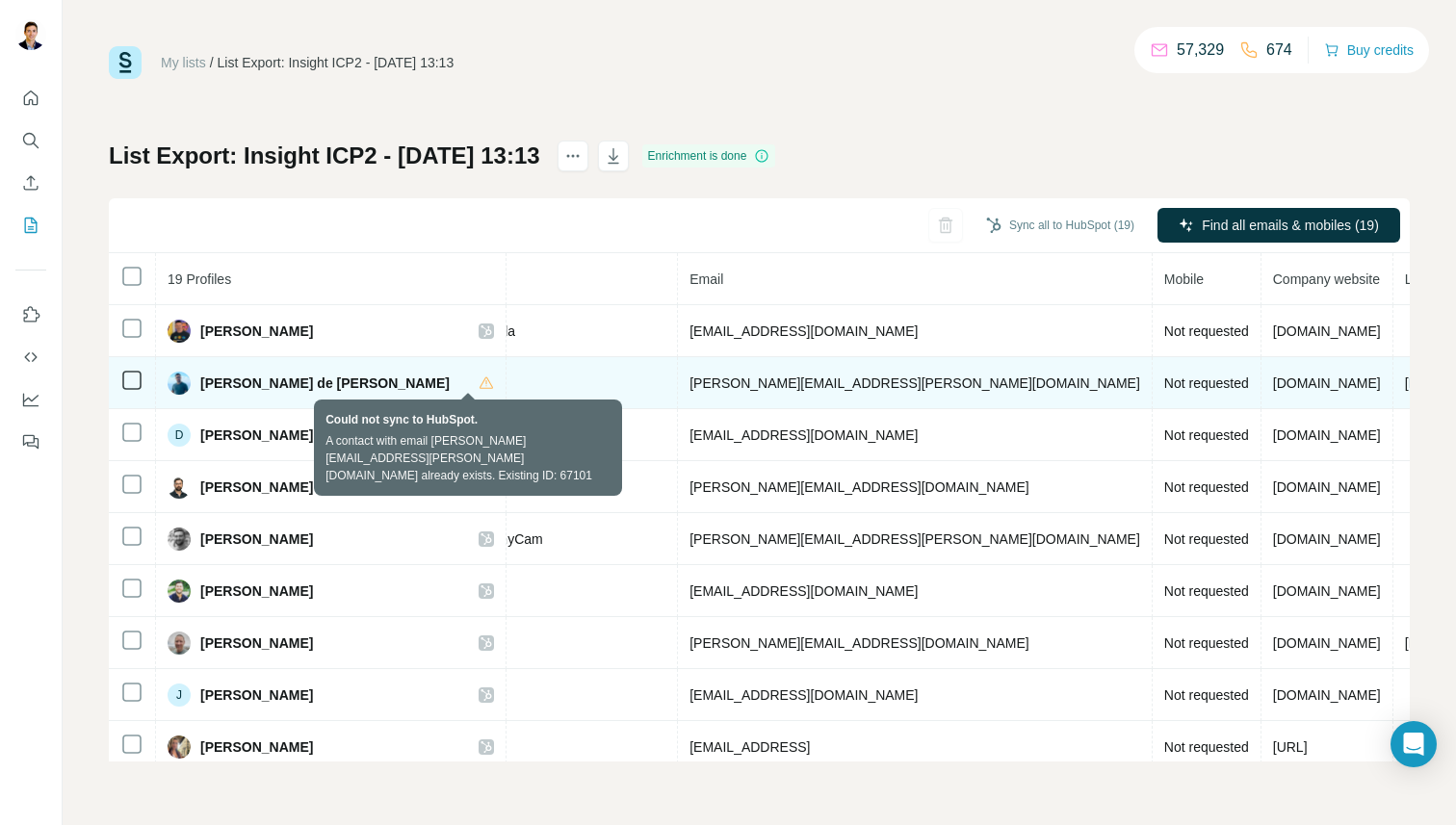
click at [478, 382] on icon at bounding box center [486, 383] width 16 height 16
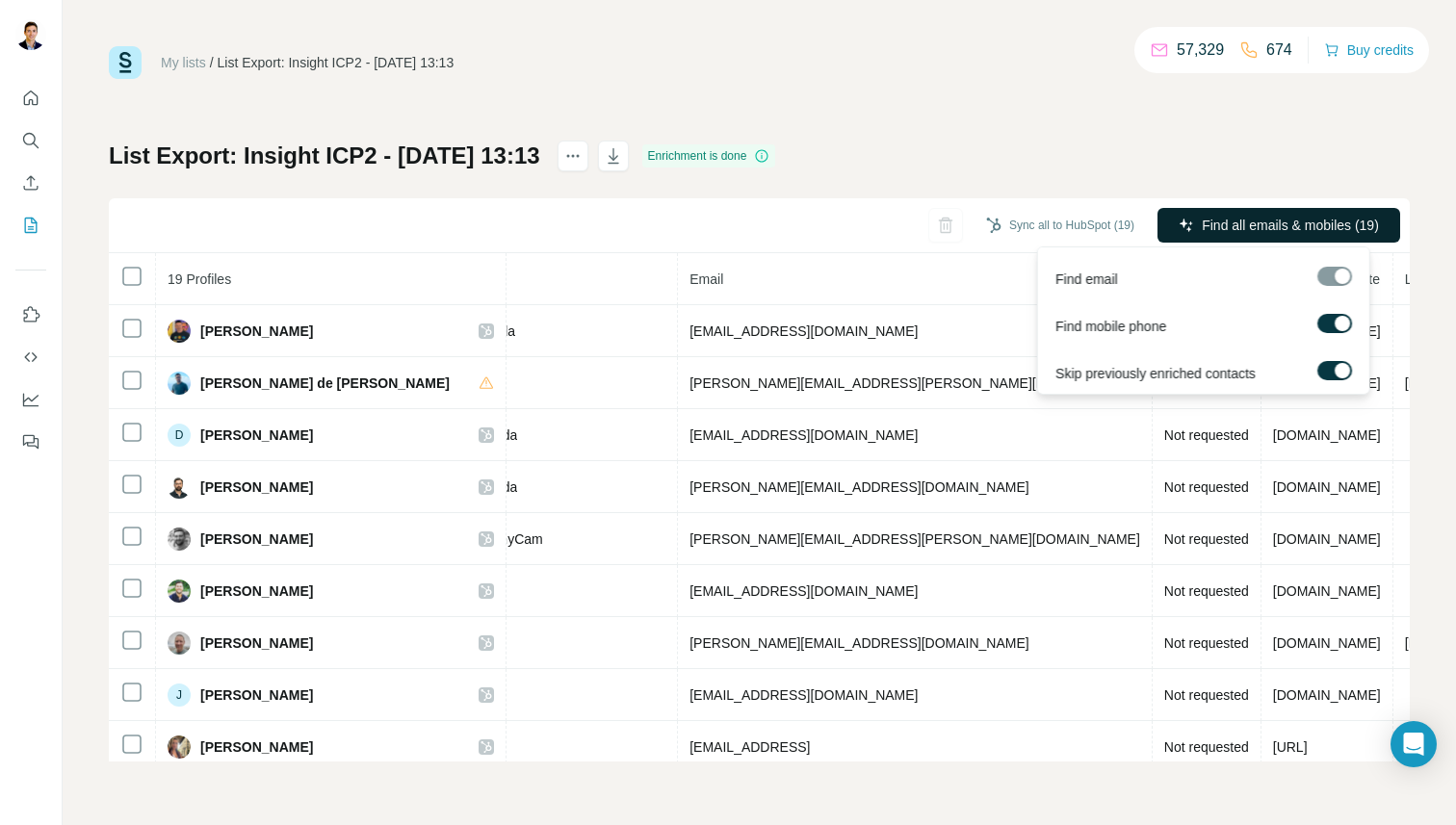
click at [1254, 224] on span "Find all emails & mobiles (19)" at bounding box center [1290, 226] width 177 height 20
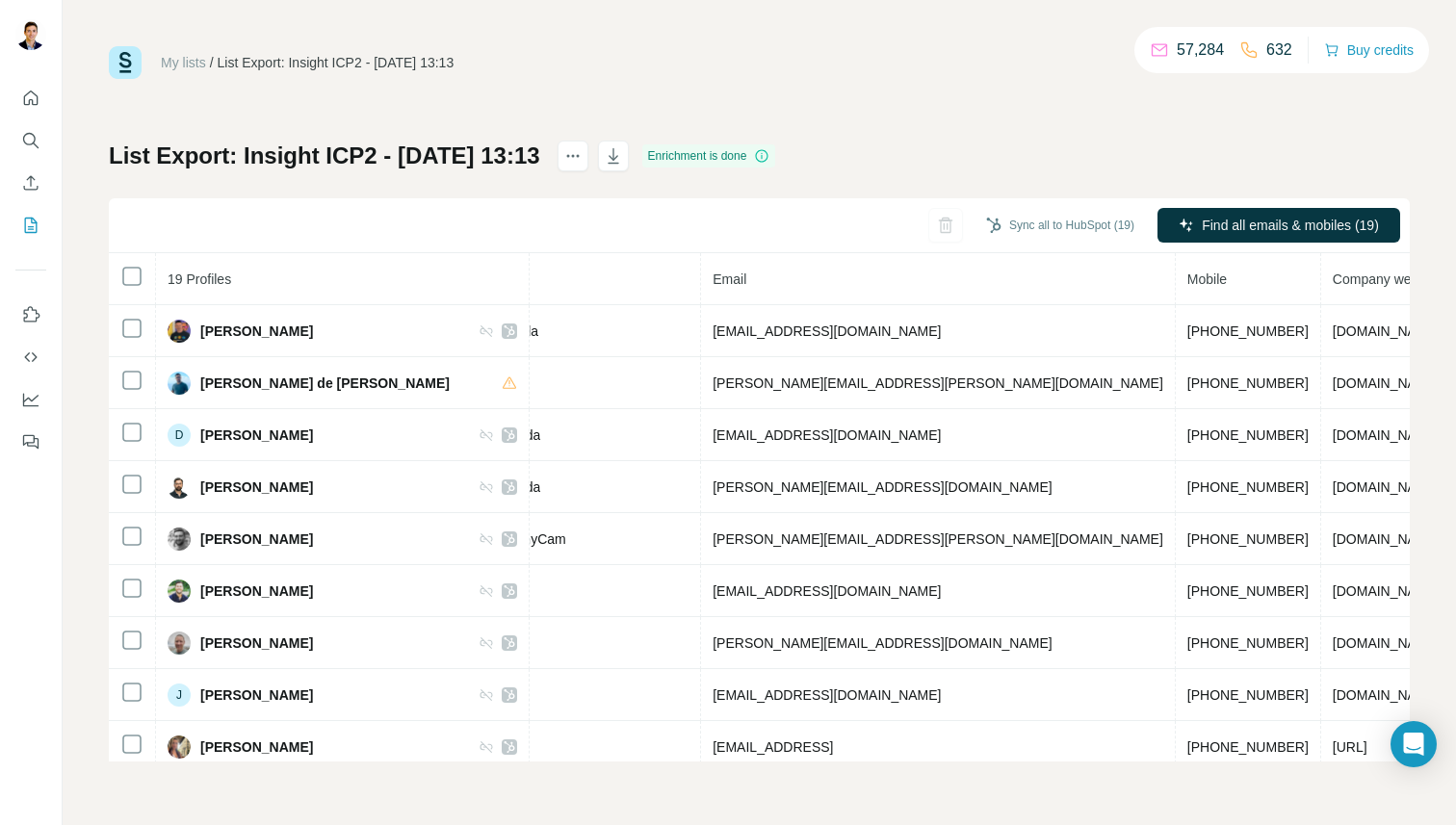
drag, startPoint x: 1217, startPoint y: 226, endPoint x: 1213, endPoint y: 120, distance: 106.1
click at [1213, 120] on div "My lists / List Export: Insight ICP2 - [DATE] 13:13 57,284 632 Buy credits List…" at bounding box center [759, 404] width 1301 height 716
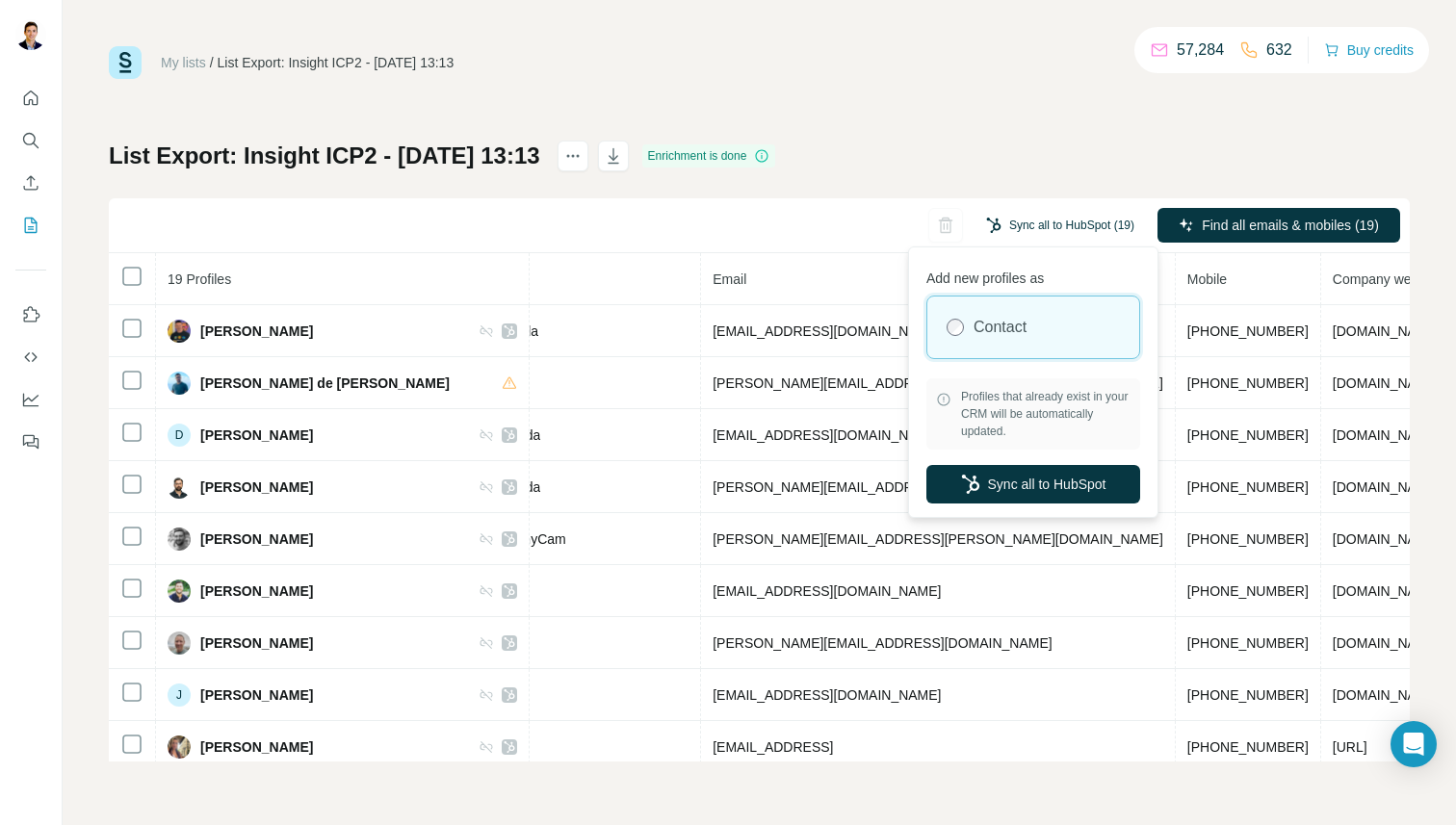
click at [1076, 221] on button "Sync all to HubSpot (19)" at bounding box center [1059, 226] width 175 height 29
click at [1035, 475] on button "Sync all to HubSpot" at bounding box center [1033, 484] width 214 height 38
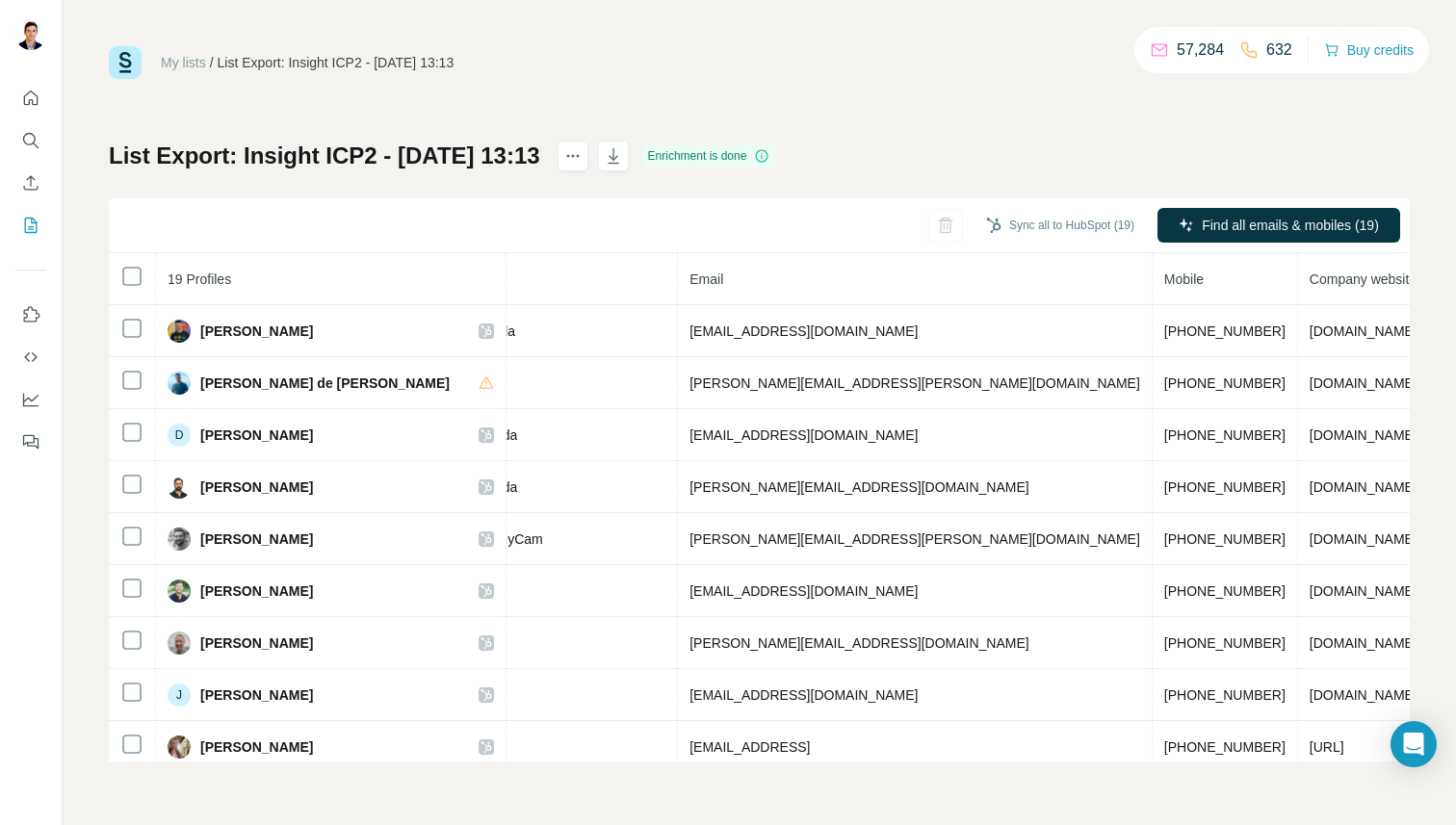
click at [250, 148] on h1 "List Export: Insight ICP2 - [DATE] 13:13" at bounding box center [324, 156] width 431 height 31
drag, startPoint x: 243, startPoint y: 153, endPoint x: 372, endPoint y: 152, distance: 129.0
click at [372, 152] on h1 "List Export: Insight ICP2 - [DATE] 13:13" at bounding box center [324, 156] width 431 height 31
copy h1 "Insight ICP2"
